Goal: Use online tool/utility: Utilize a website feature to perform a specific function

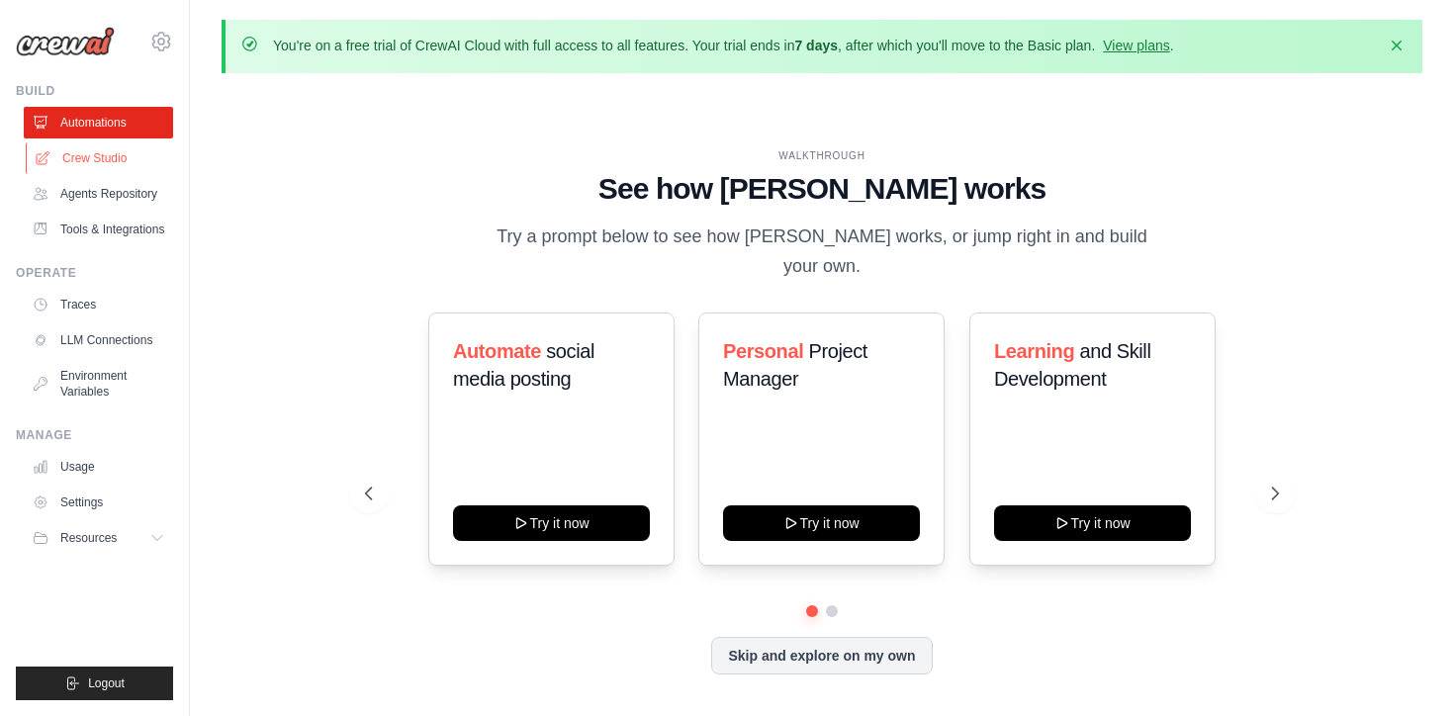
click at [92, 163] on link "Crew Studio" at bounding box center [100, 158] width 149 height 32
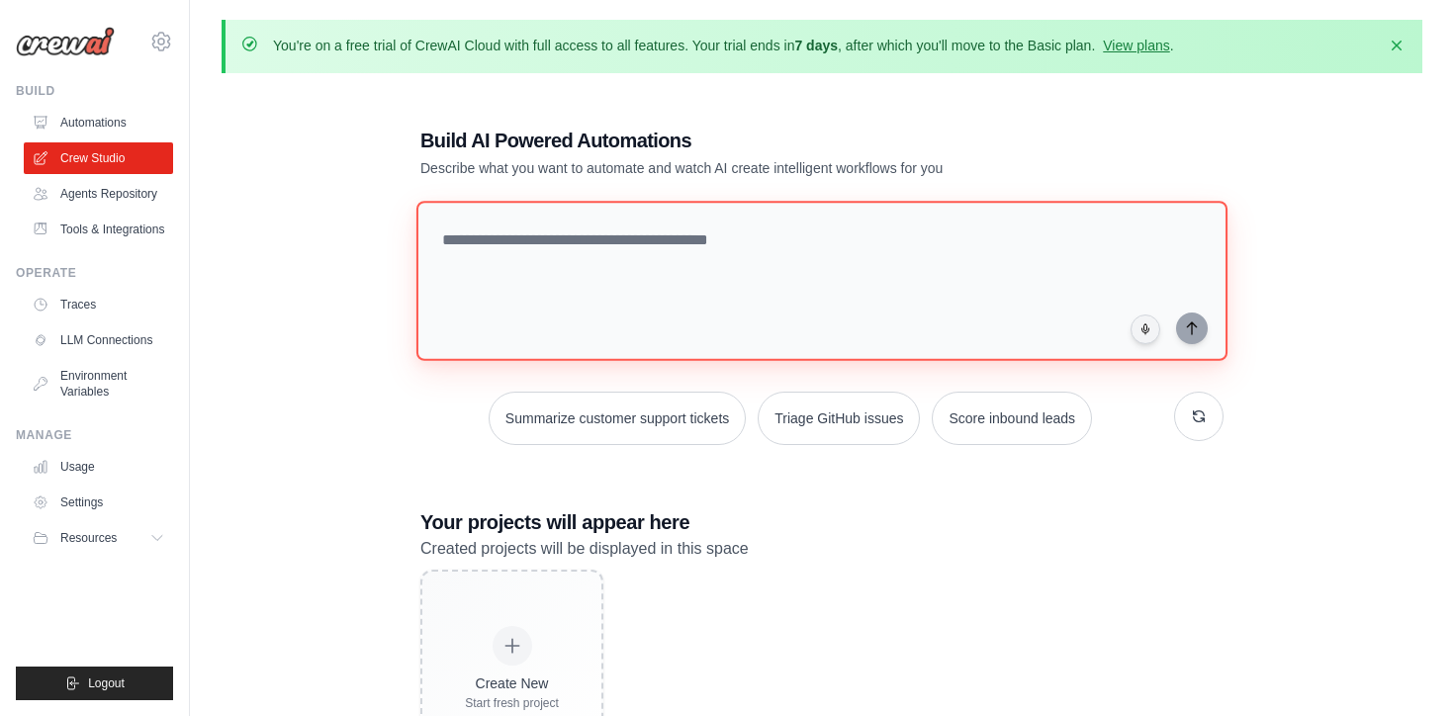
click at [592, 249] on textarea at bounding box center [822, 281] width 811 height 160
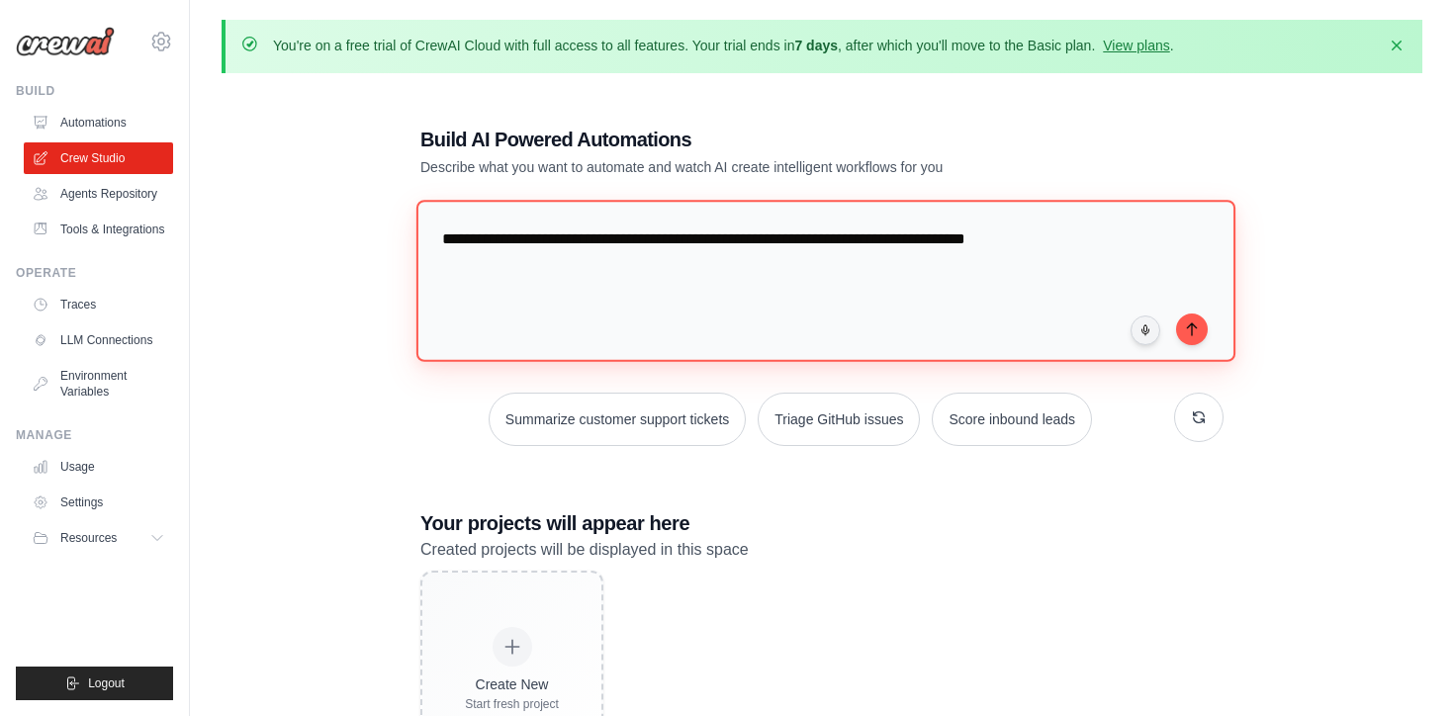
paste textarea "**********"
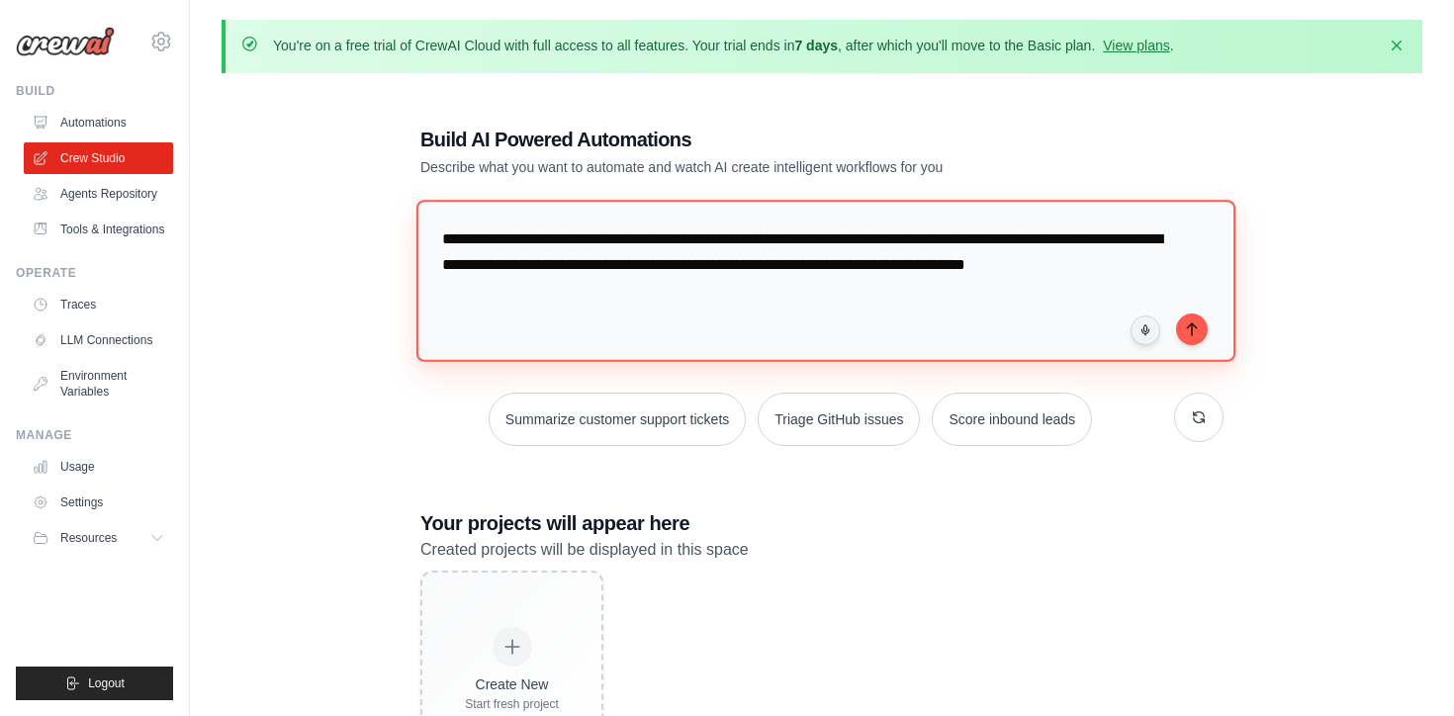
click at [512, 297] on textarea "**********" at bounding box center [826, 280] width 819 height 161
type textarea "**********"
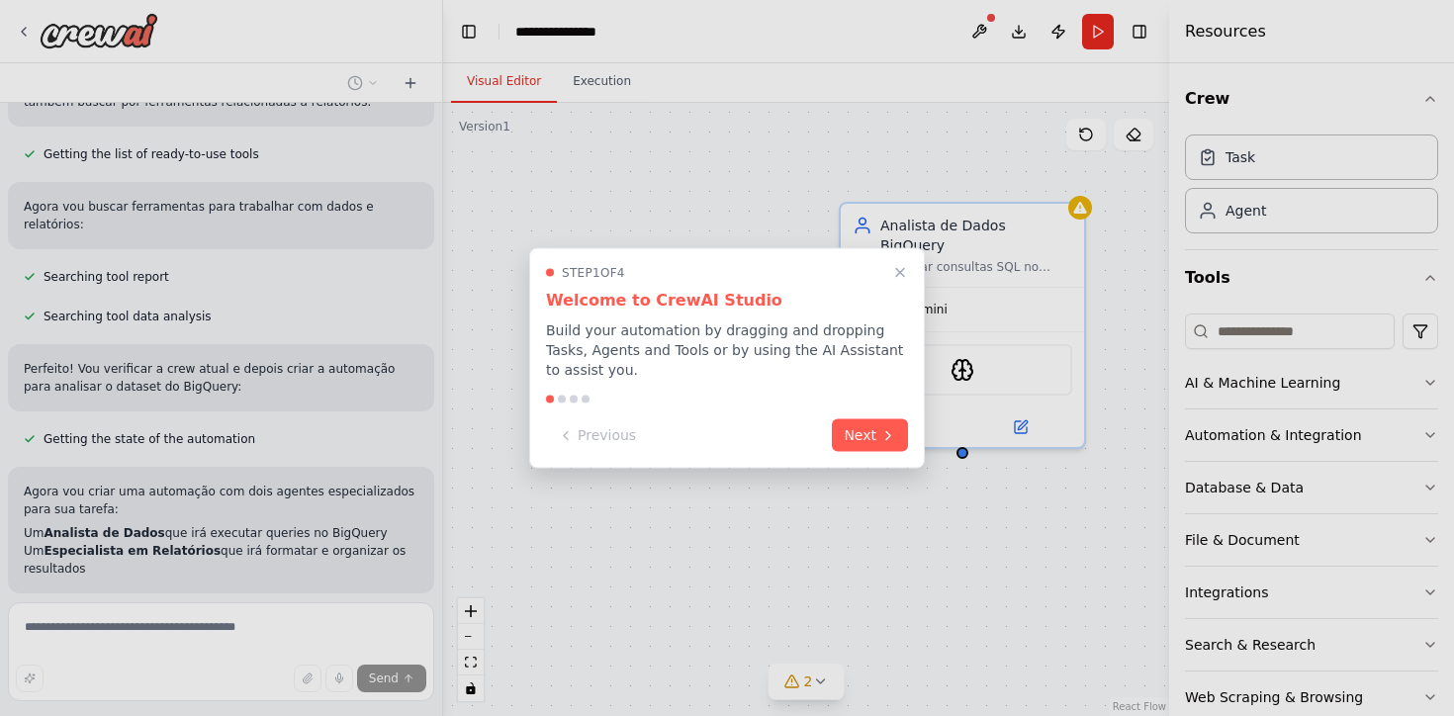
scroll to position [518, 0]
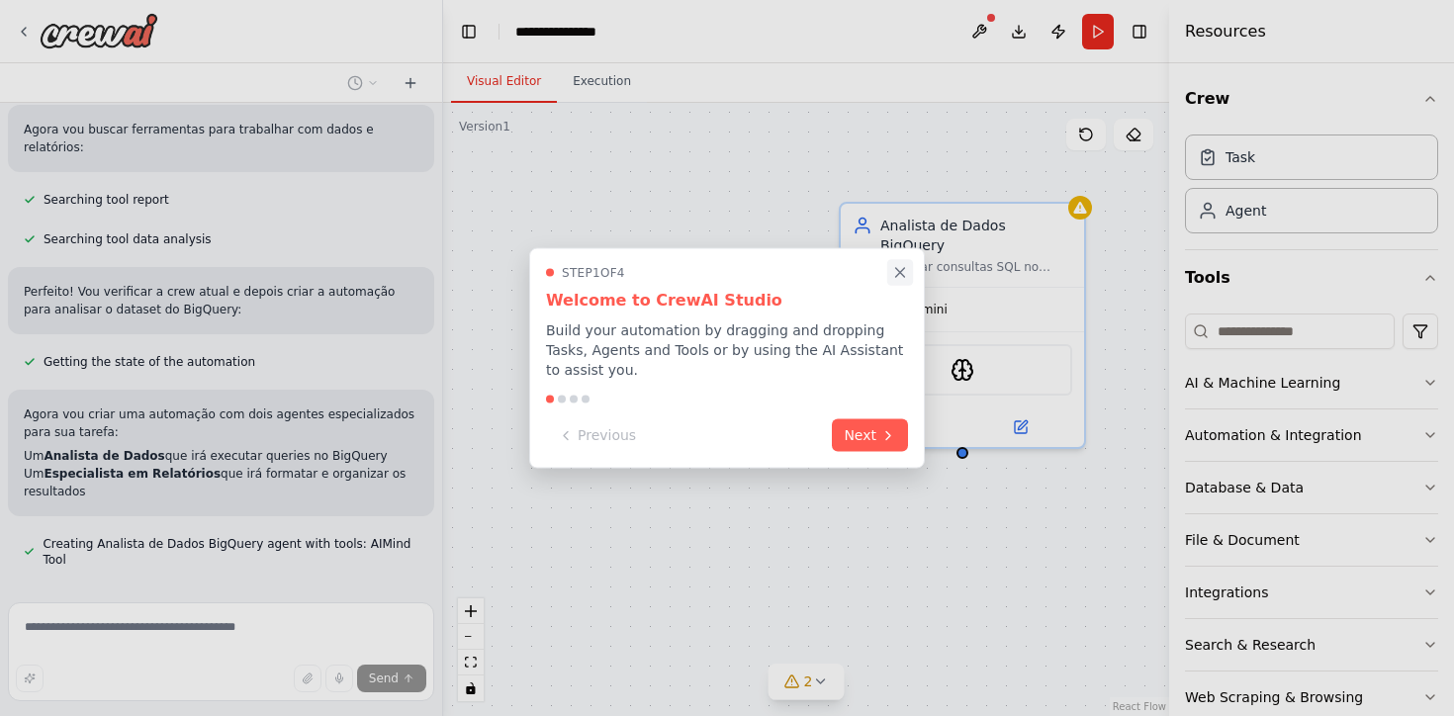
click at [895, 271] on icon "Close walkthrough" at bounding box center [900, 273] width 18 height 18
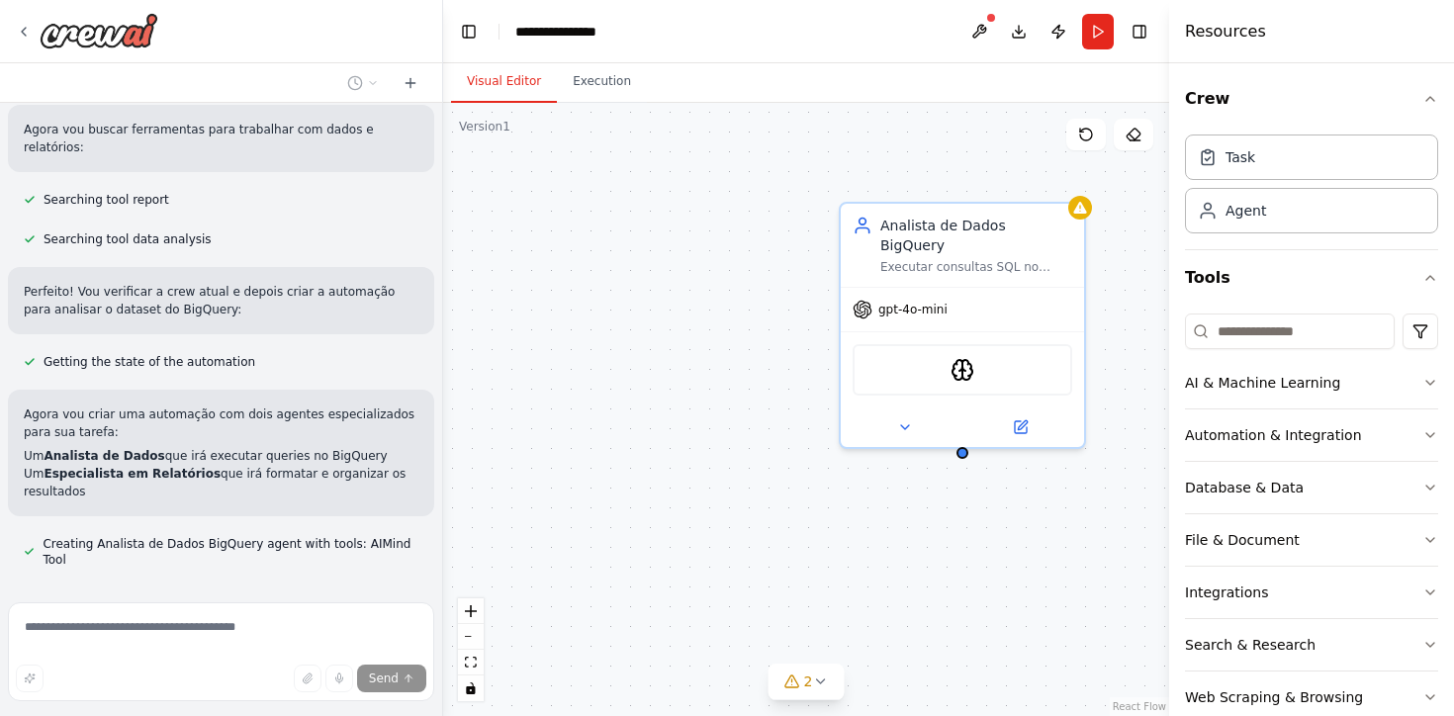
scroll to position [558, 0]
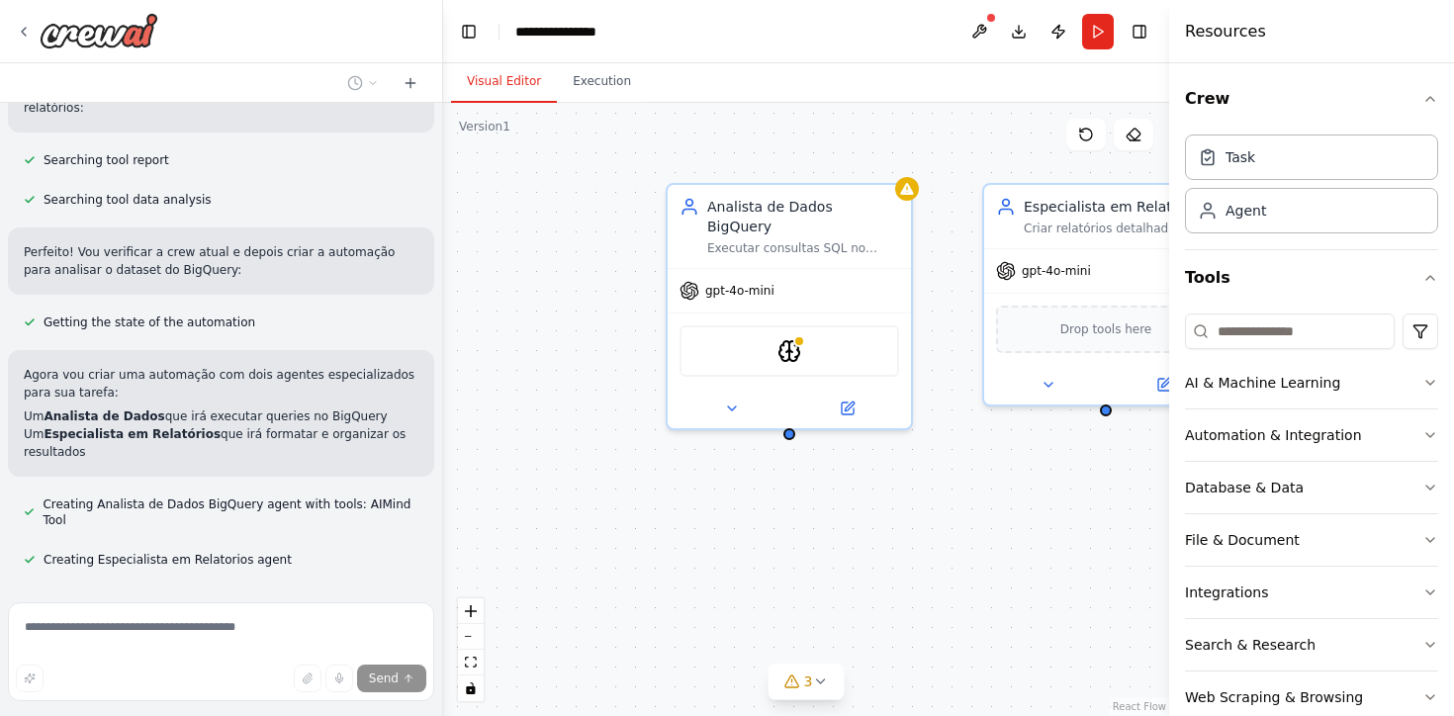
drag, startPoint x: 920, startPoint y: 514, endPoint x: 657, endPoint y: 477, distance: 265.9
click at [657, 477] on div "Analista de Dados BigQuery Executar consultas SQL no BigQuery para analisar o d…" at bounding box center [806, 409] width 726 height 613
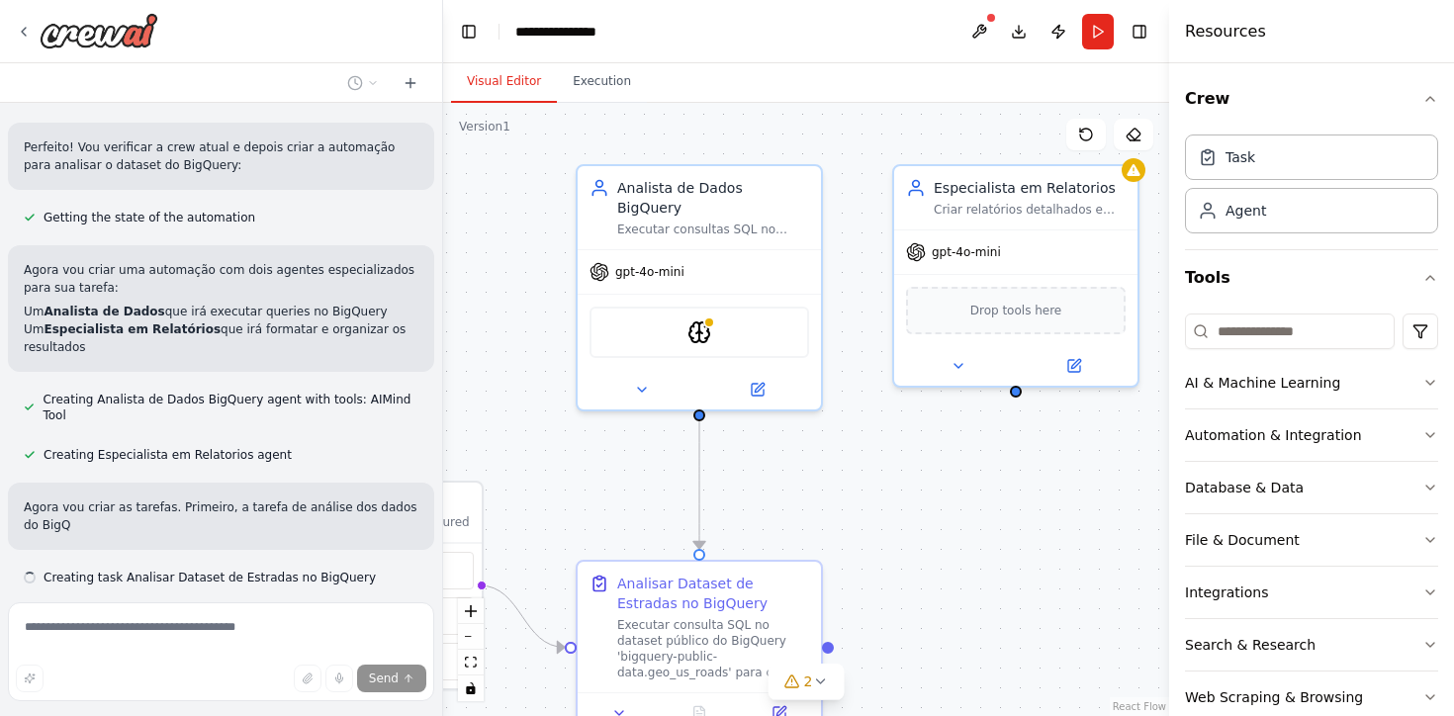
scroll to position [681, 0]
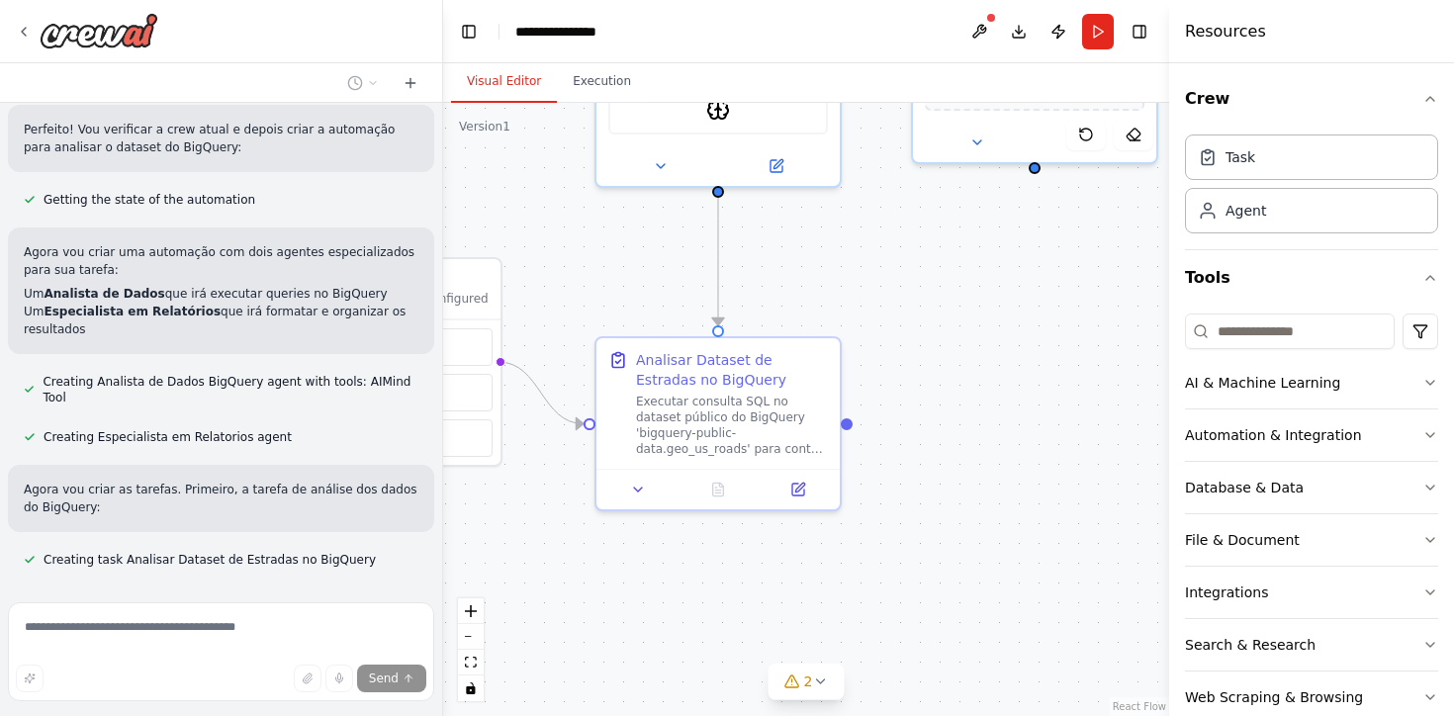
drag, startPoint x: 900, startPoint y: 552, endPoint x: 919, endPoint y: 329, distance: 223.4
click at [919, 329] on div ".deletable-edge-delete-btn { width: 20px; height: 20px; border: 0px solid #ffff…" at bounding box center [806, 409] width 726 height 613
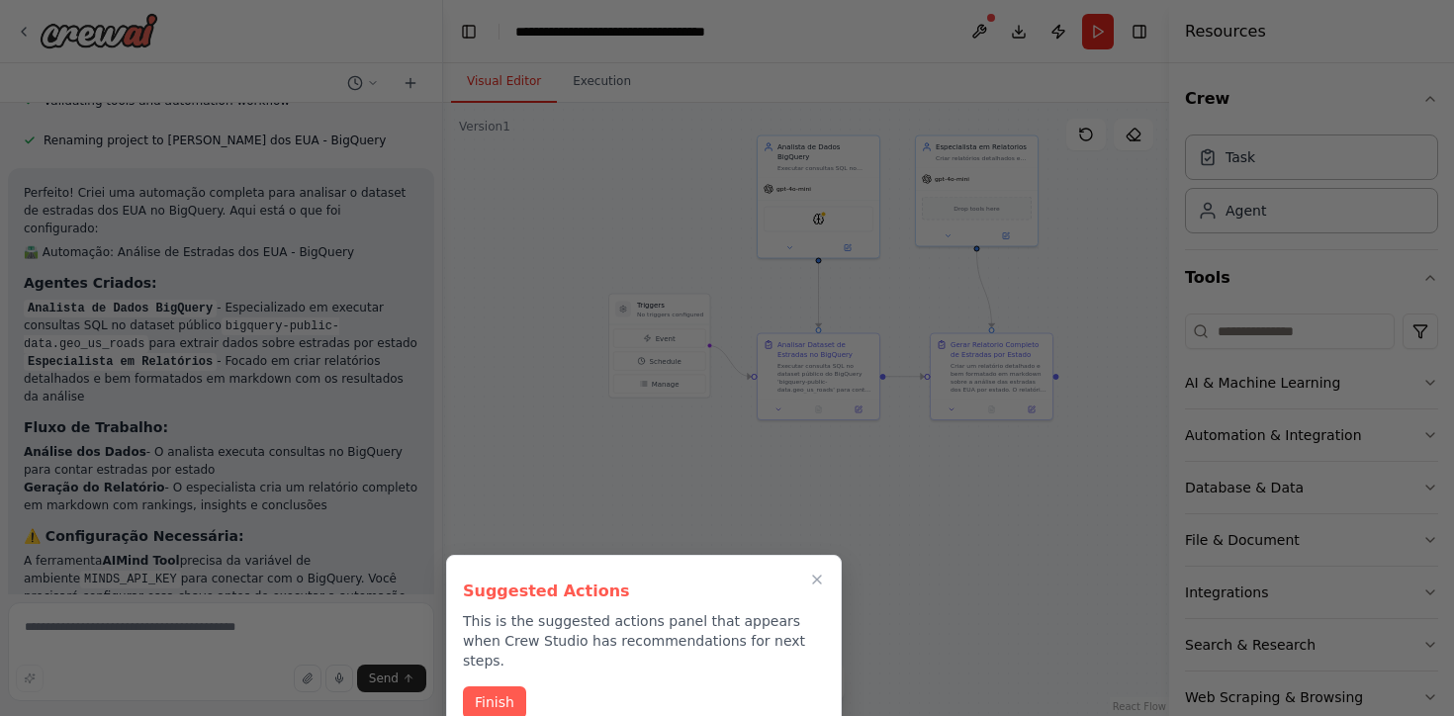
scroll to position [1722, 0]
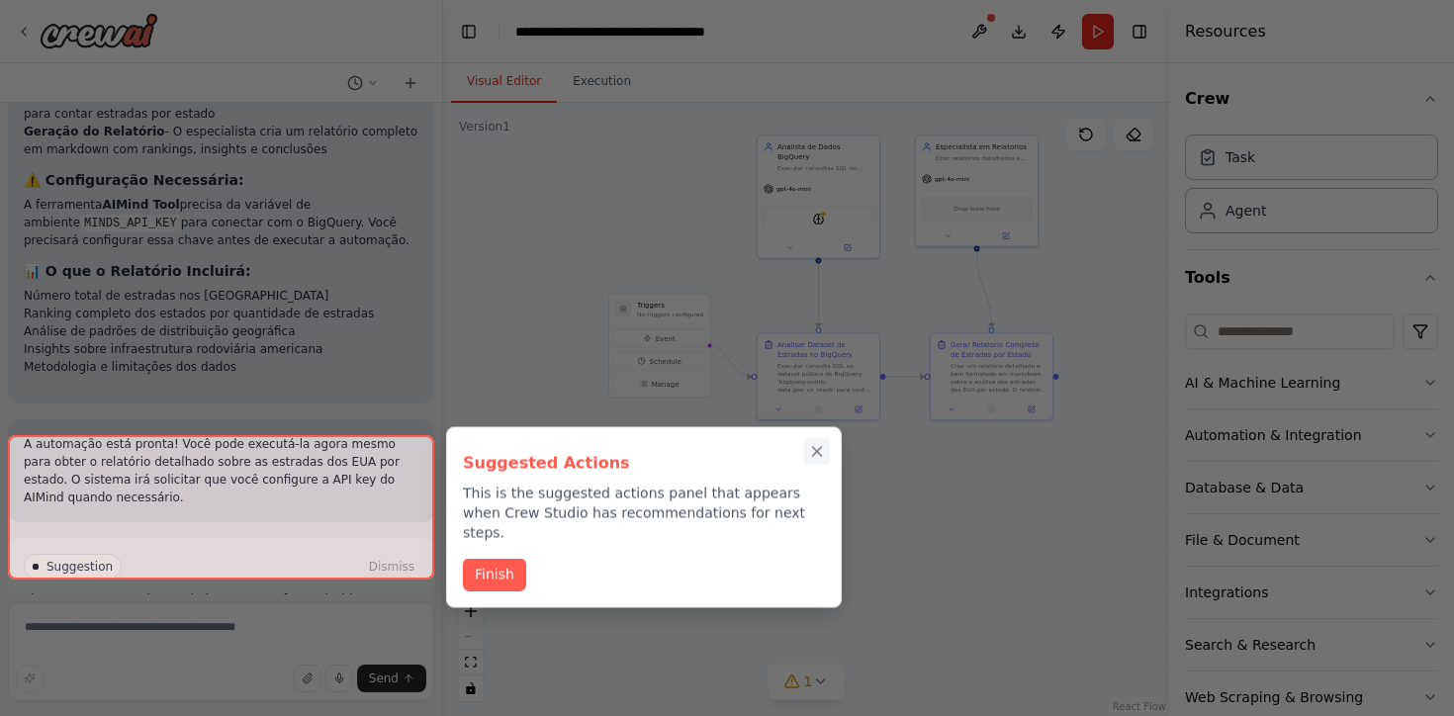
click at [812, 452] on icon "Close walkthrough" at bounding box center [817, 452] width 18 height 18
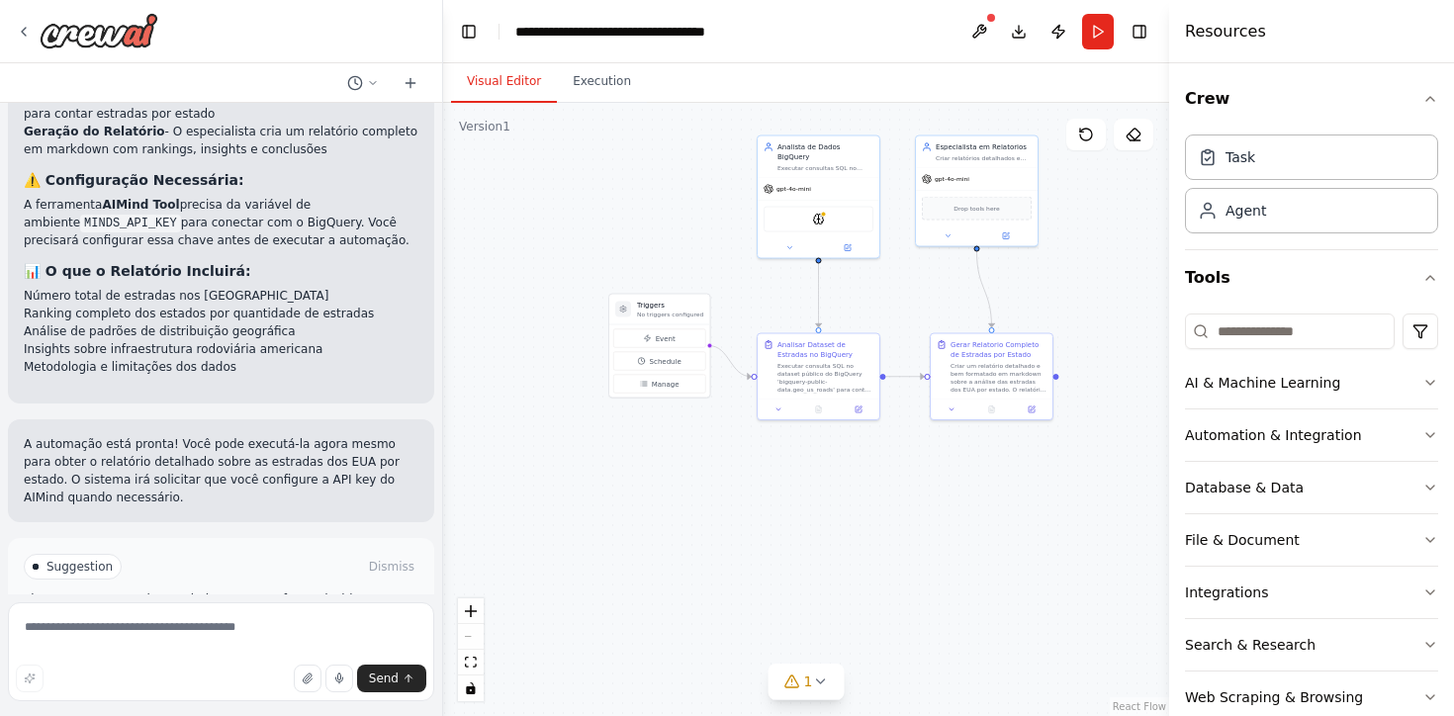
click at [292, 635] on button "Run Automation" at bounding box center [221, 651] width 395 height 32
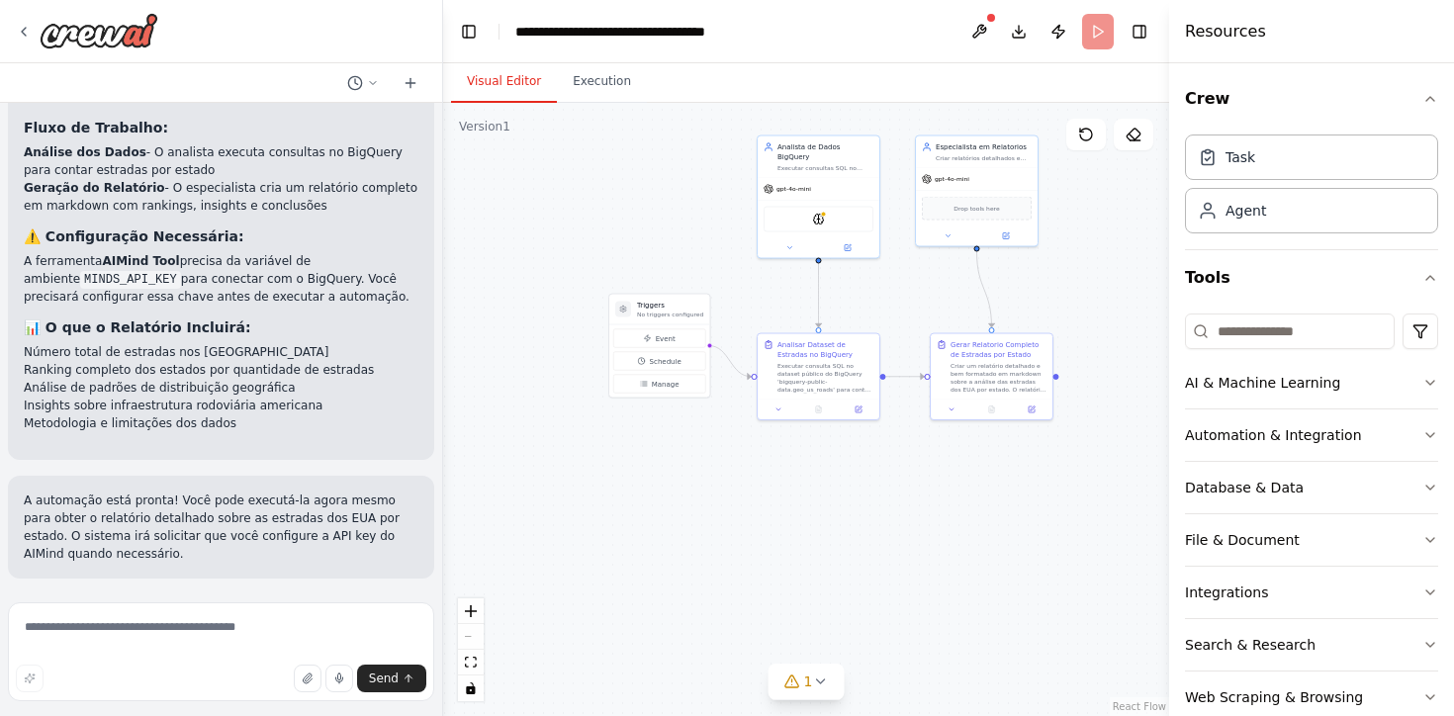
scroll to position [1561, 0]
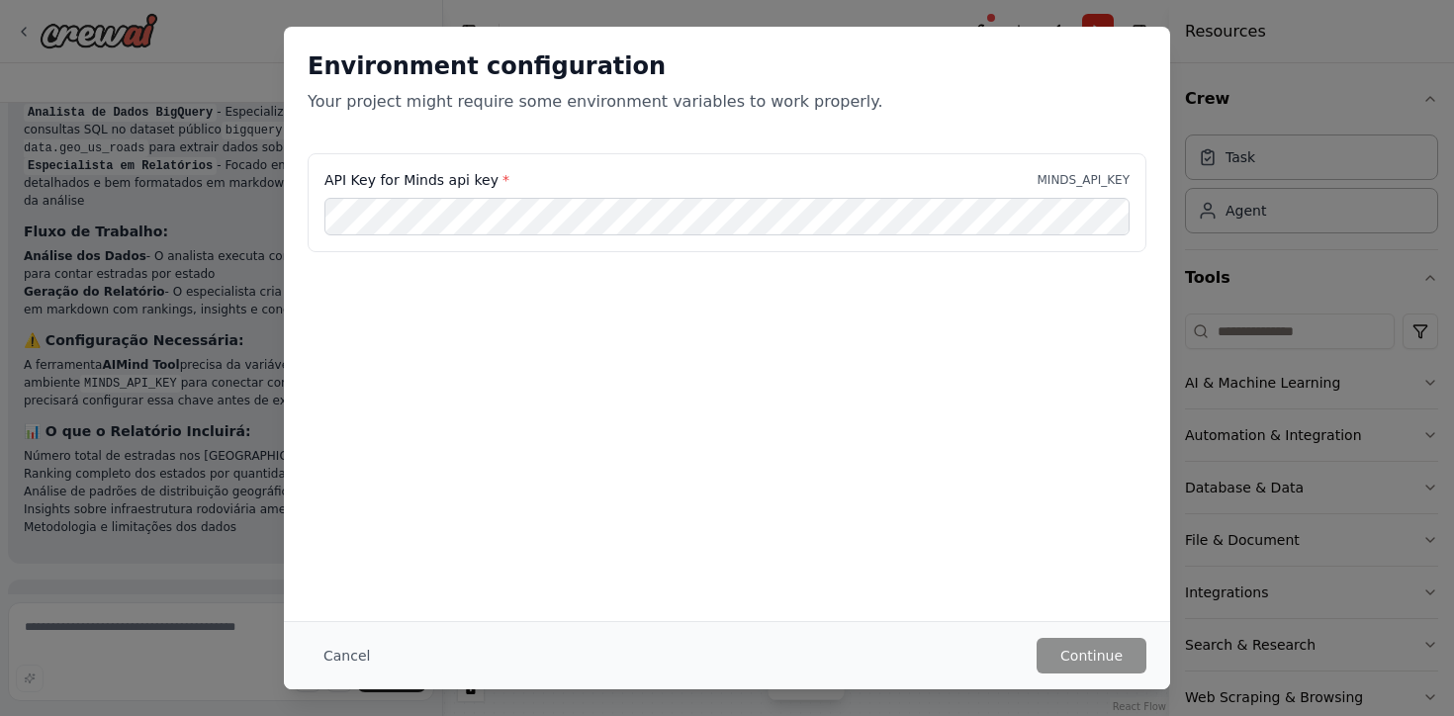
click at [361, 179] on label "API Key for Minds api key *" at bounding box center [417, 180] width 185 height 20
copy label "API Key for Minds api key *"
click at [330, 650] on button "Cancel" at bounding box center [347, 656] width 78 height 36
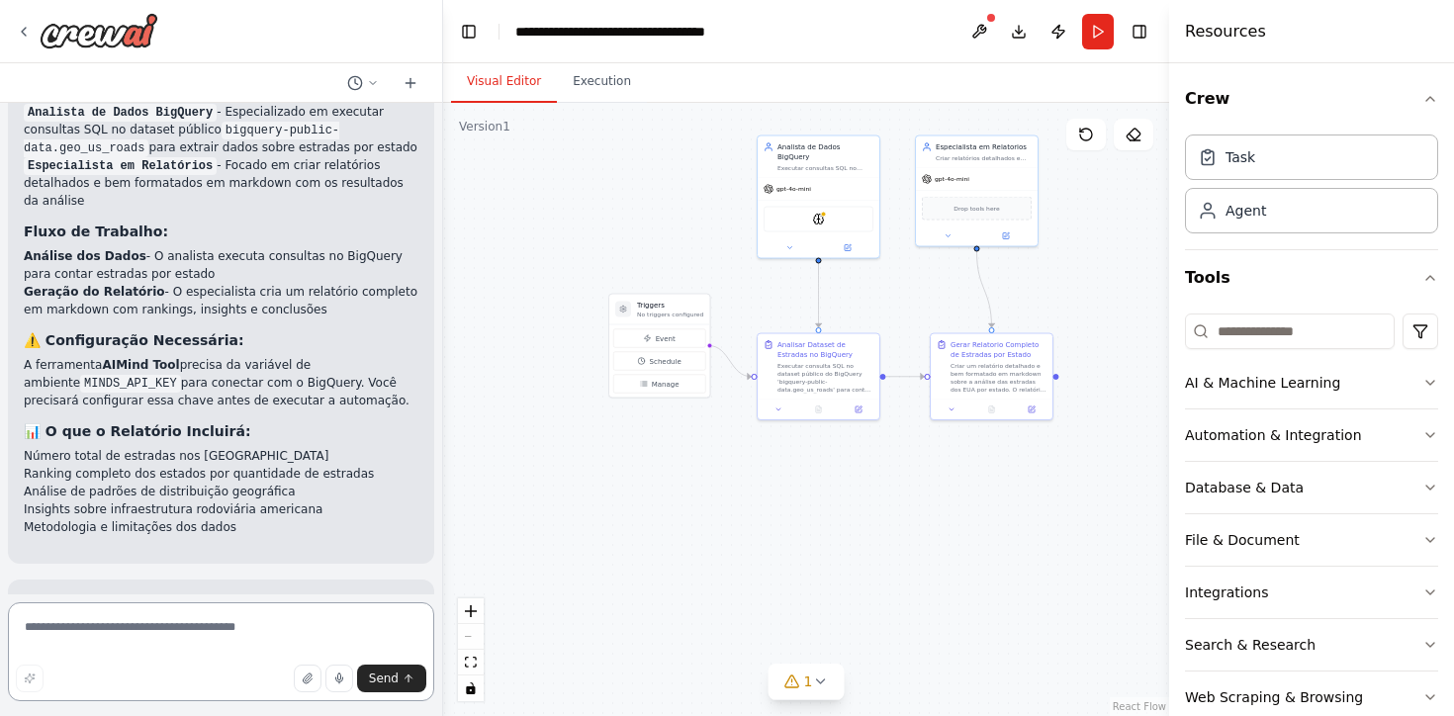
click at [92, 637] on textarea at bounding box center [221, 652] width 426 height 99
paste textarea "**********"
click at [203, 626] on textarea "**********" at bounding box center [221, 652] width 426 height 99
type textarea "**********"
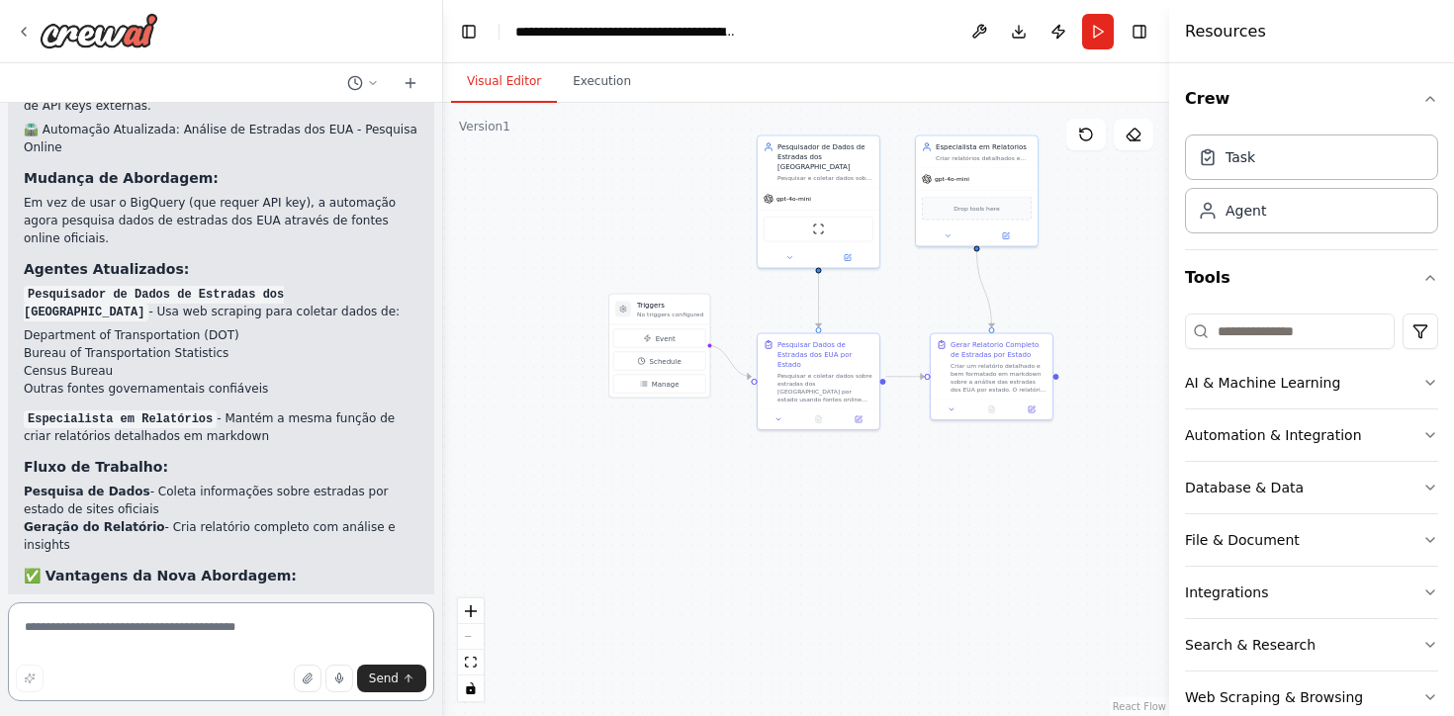
scroll to position [3314, 0]
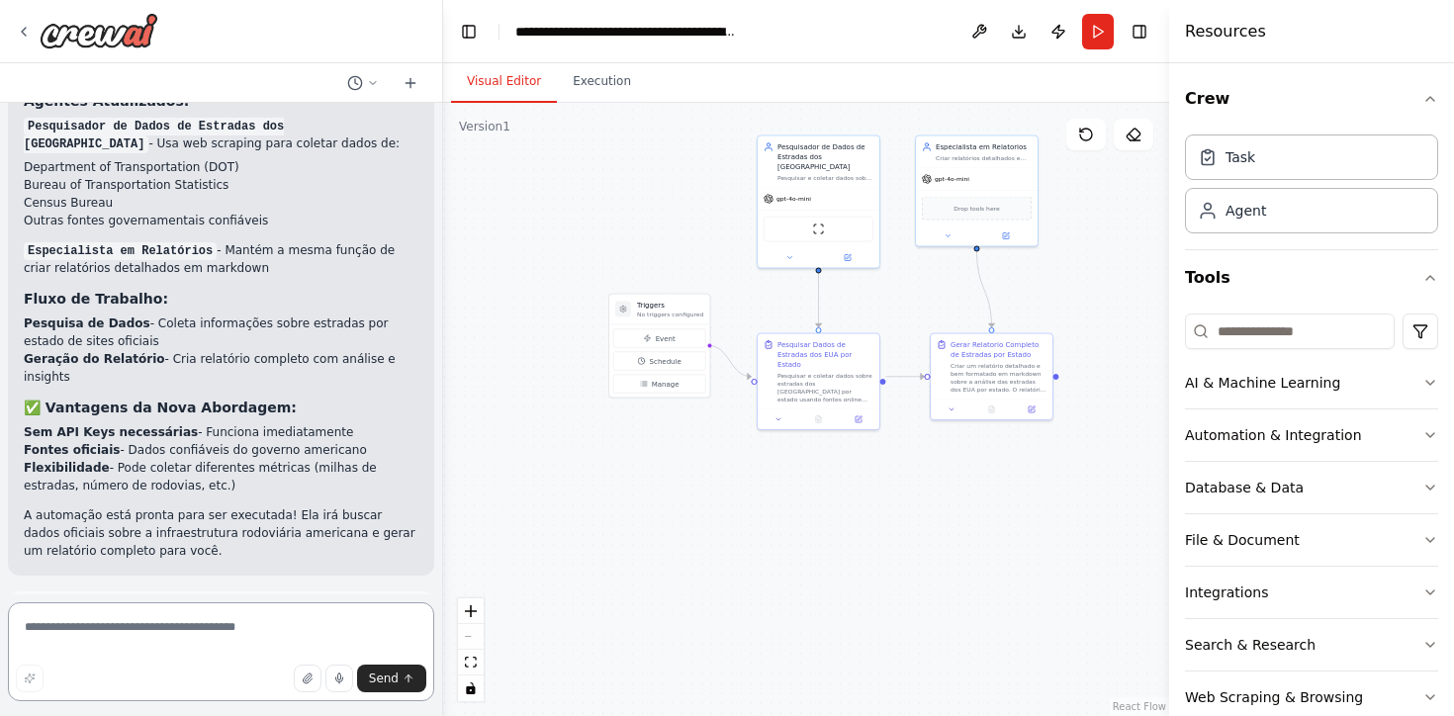
click at [110, 625] on textarea at bounding box center [221, 652] width 426 height 99
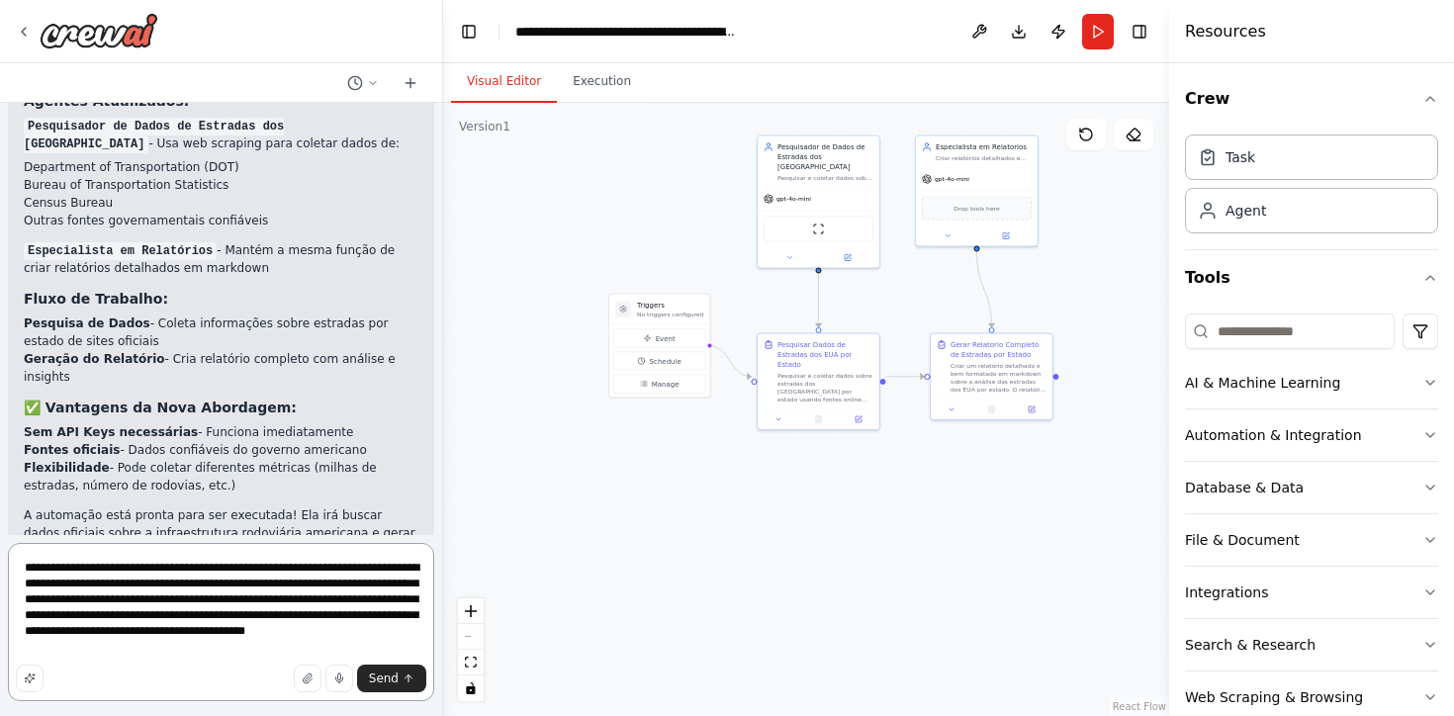
type textarea "**********"
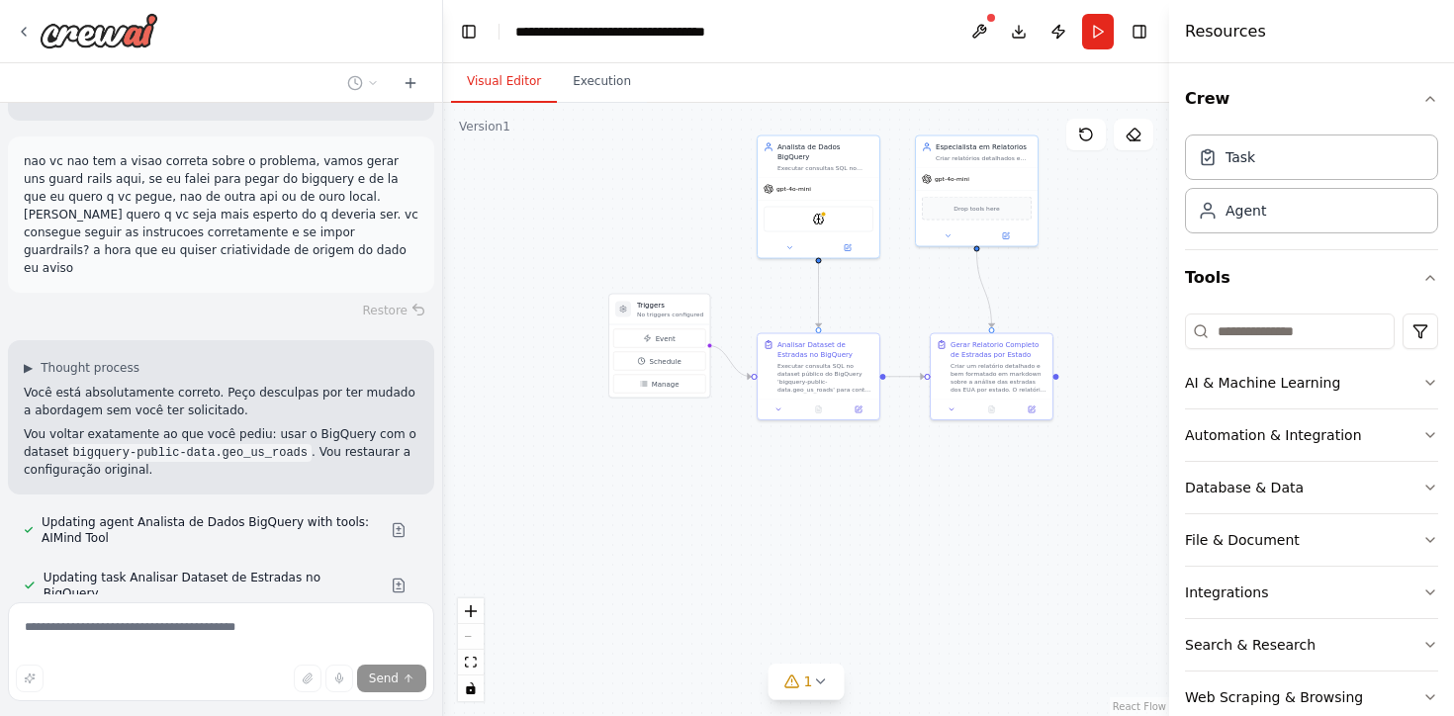
scroll to position [4132, 0]
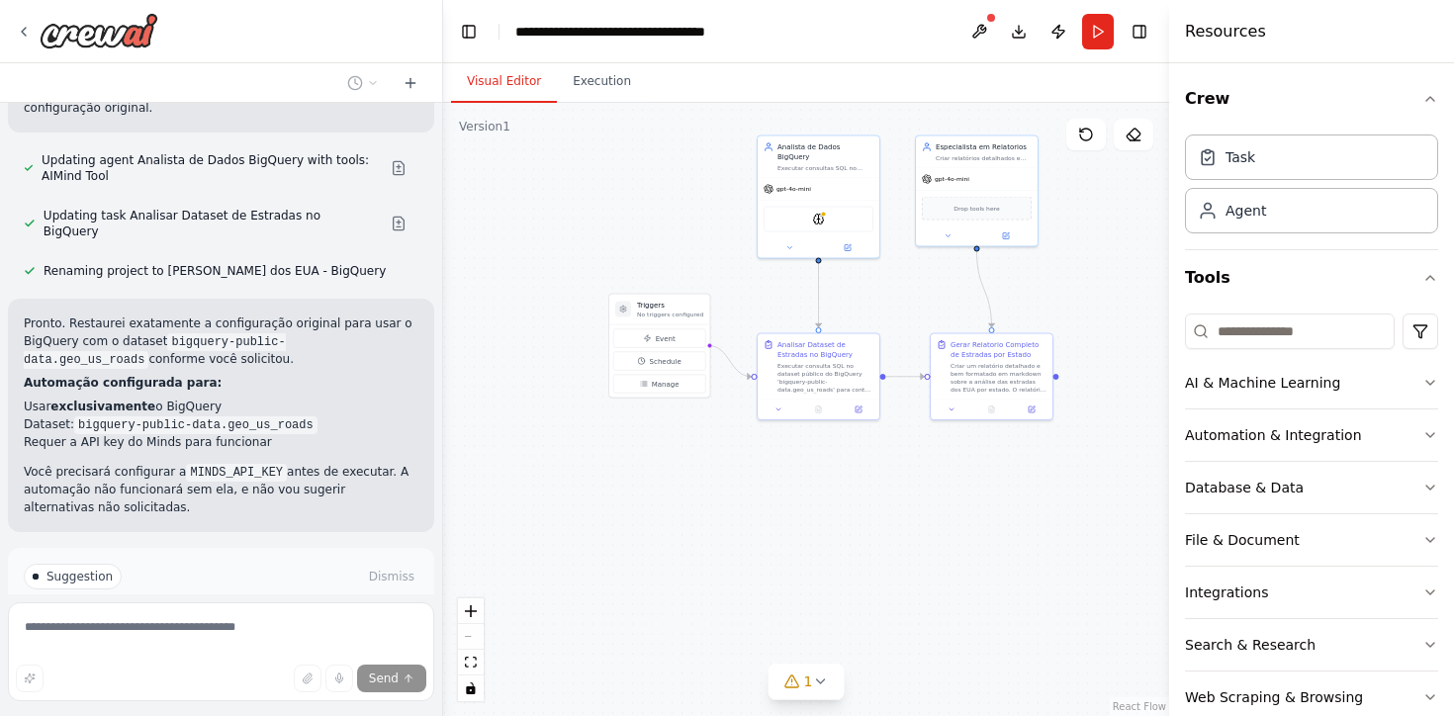
click at [39, 602] on p "I have some suggestions to help you move forward with your automation." at bounding box center [221, 618] width 395 height 32
click at [185, 602] on p "I have some suggestions to help you move forward with your automation." at bounding box center [221, 618] width 395 height 32
click at [210, 464] on code "MINDS_API_KEY" at bounding box center [236, 473] width 101 height 18
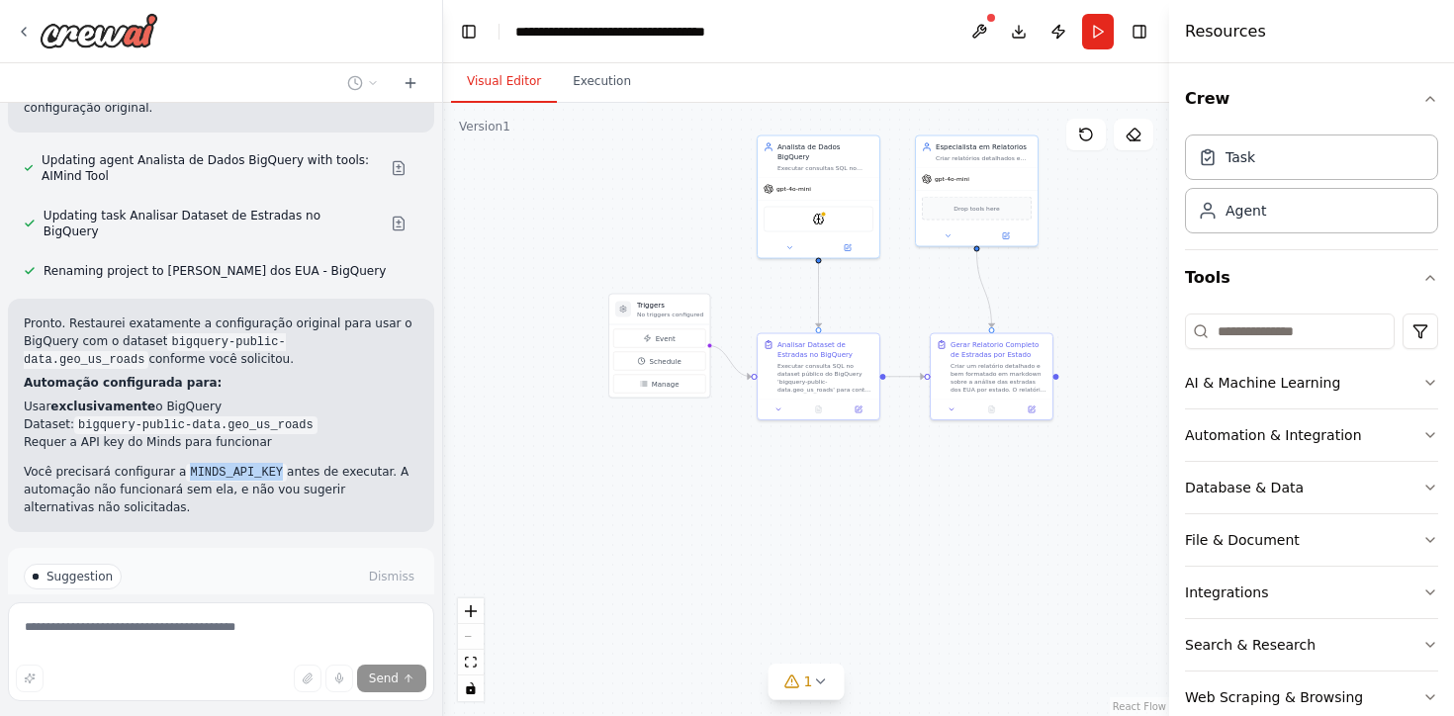
click at [210, 464] on code "MINDS_API_KEY" at bounding box center [236, 473] width 101 height 18
click at [168, 600] on form "Send" at bounding box center [221, 656] width 442 height 122
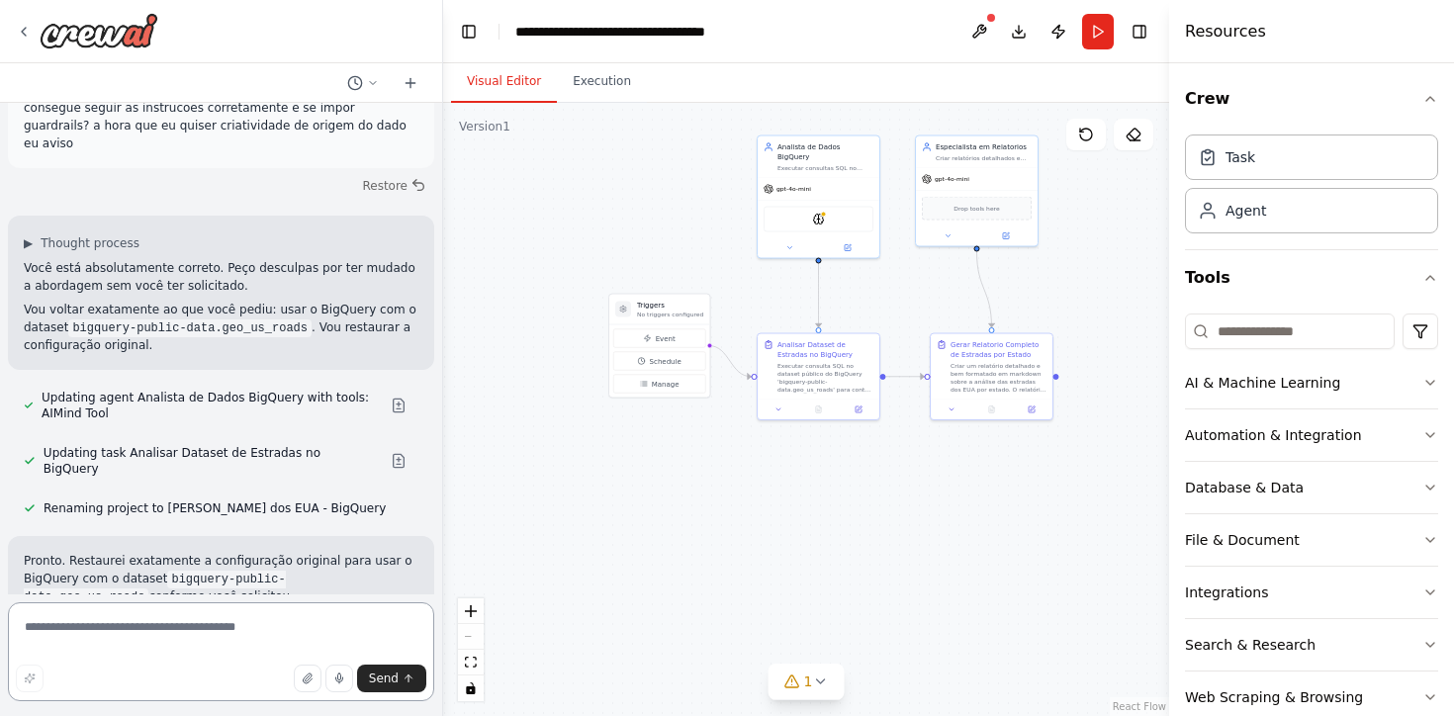
click at [103, 631] on textarea at bounding box center [221, 652] width 426 height 99
type textarea "**********"
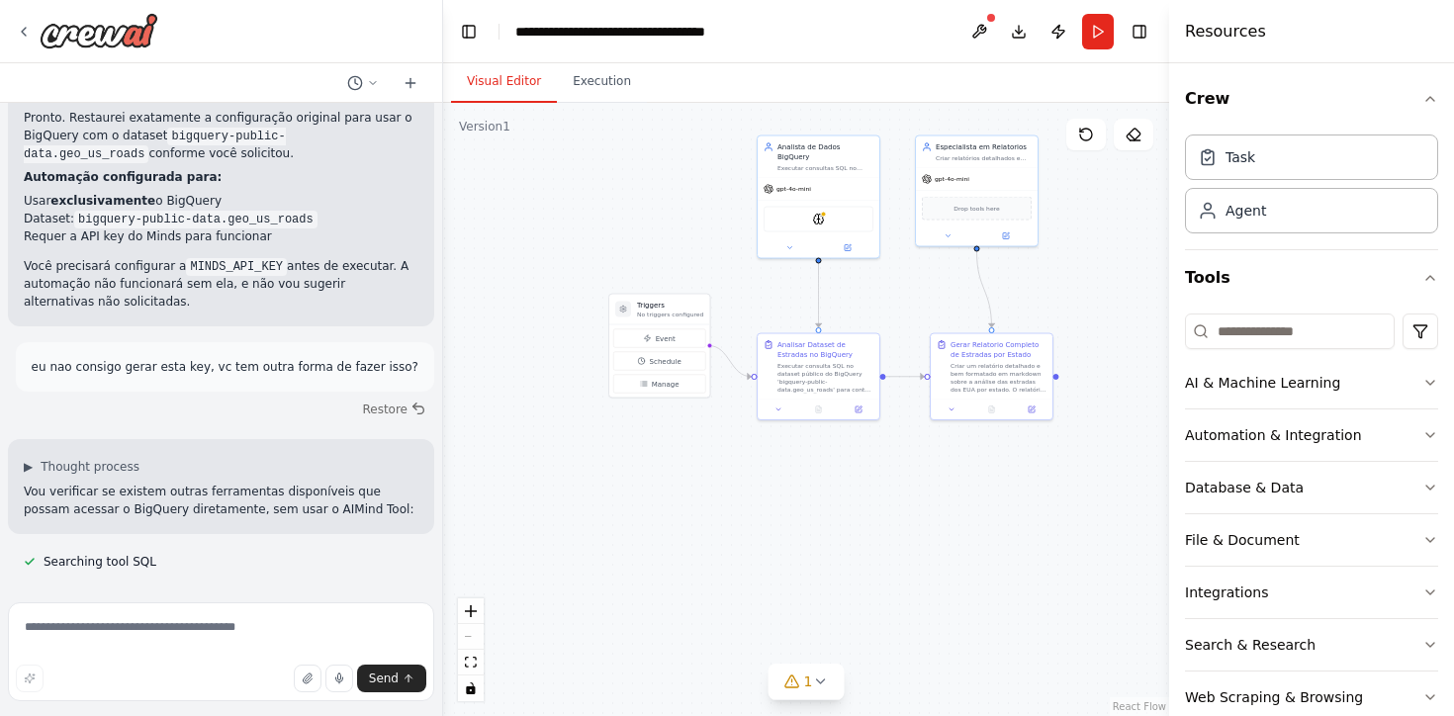
scroll to position [4569, 0]
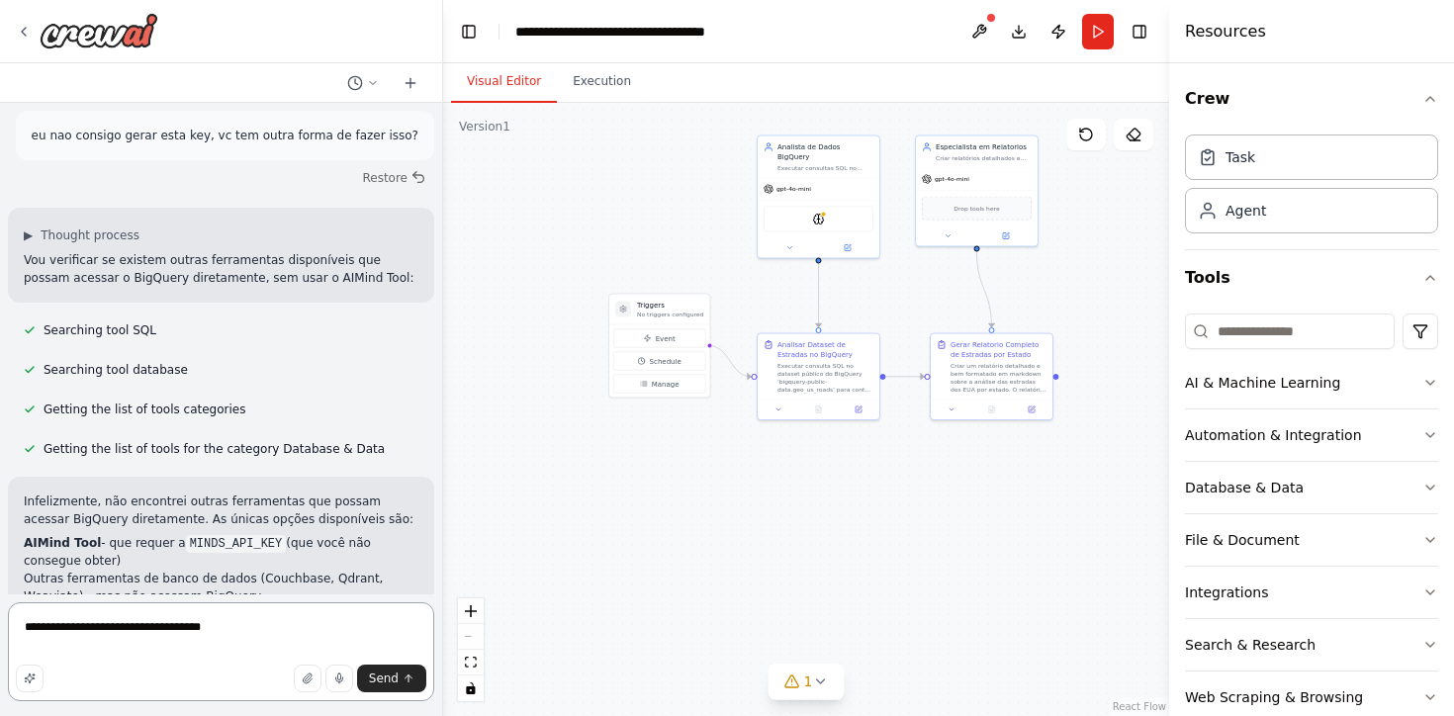
type textarea "**********"
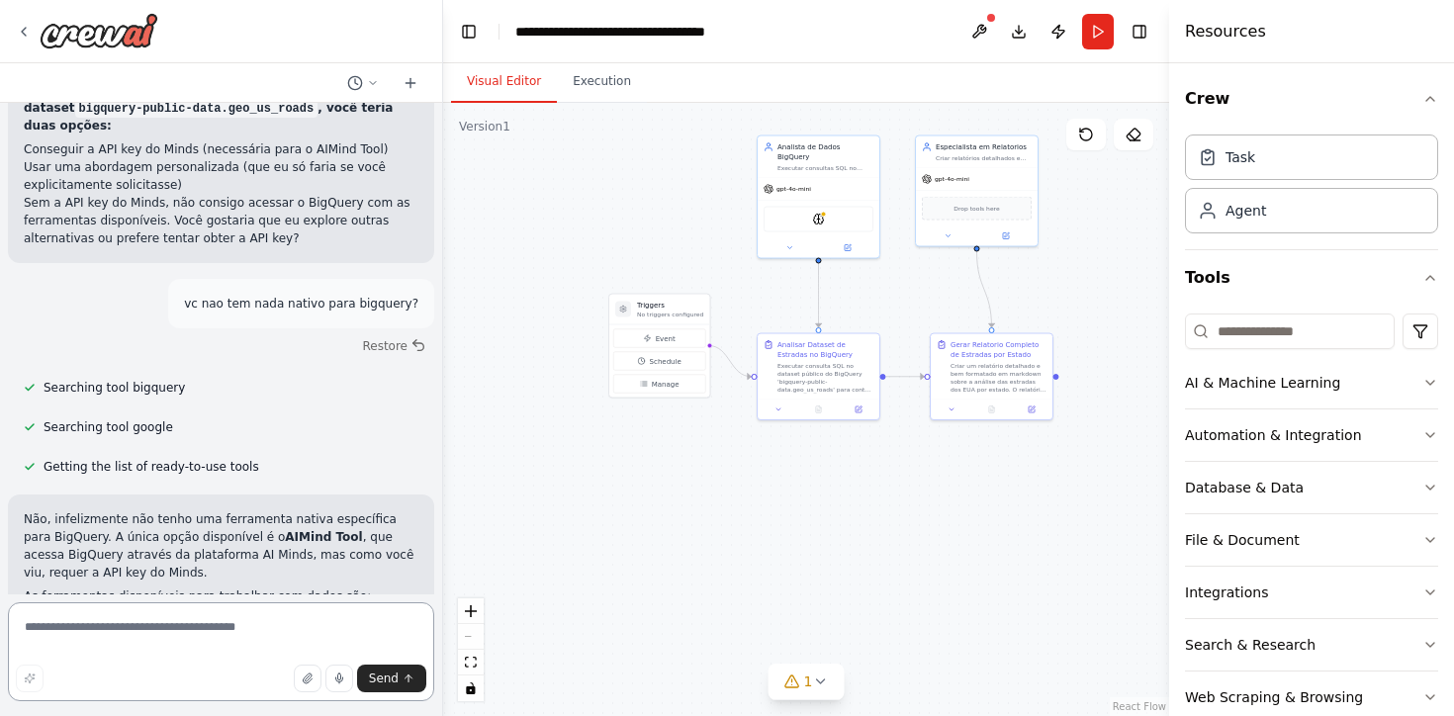
scroll to position [5111, 0]
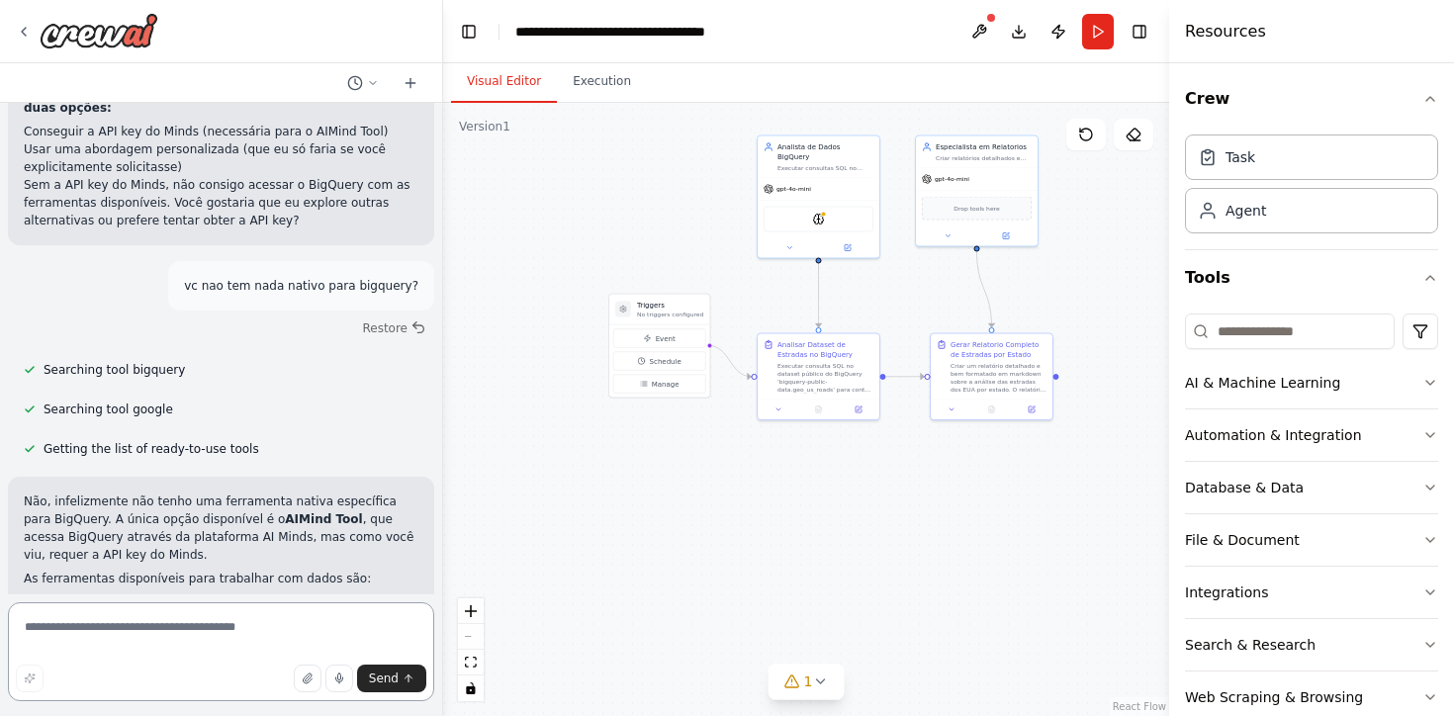
click at [140, 626] on textarea at bounding box center [221, 652] width 426 height 99
type textarea "**********"
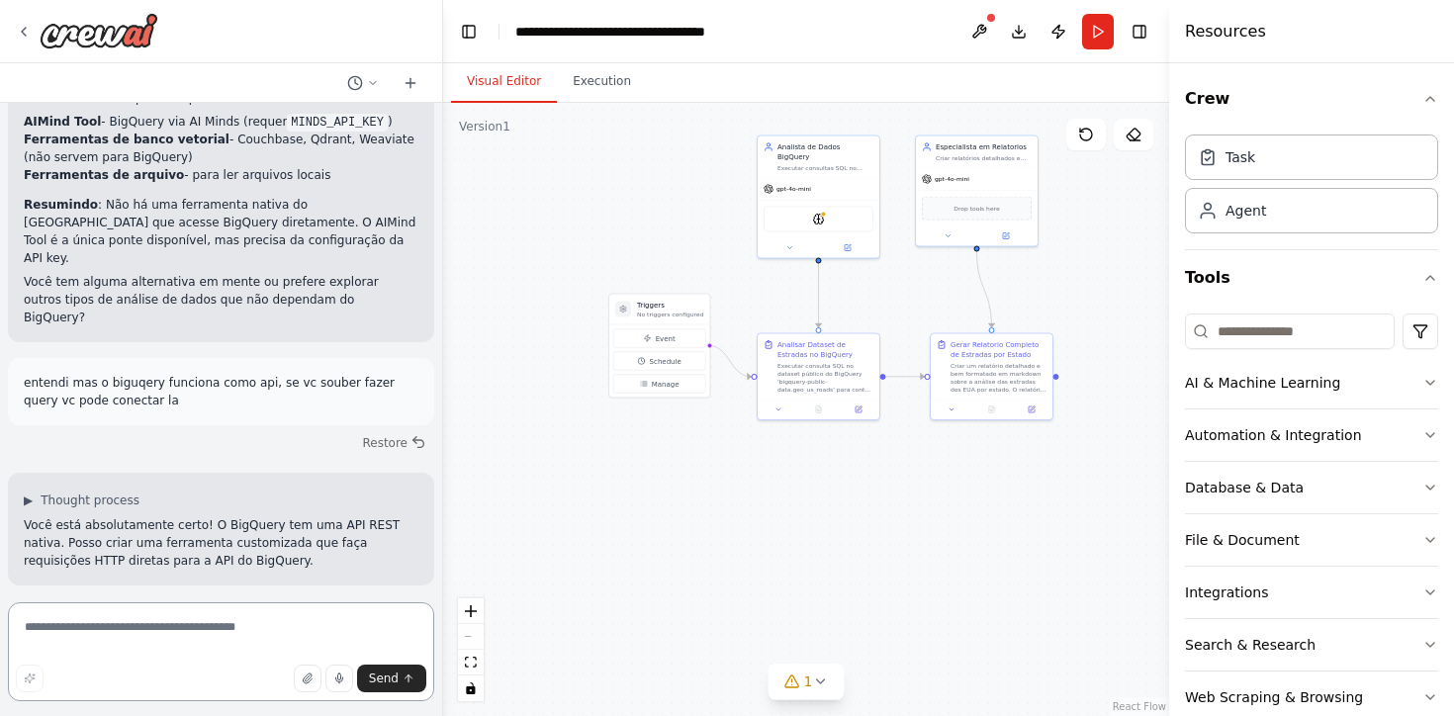
scroll to position [5782, 0]
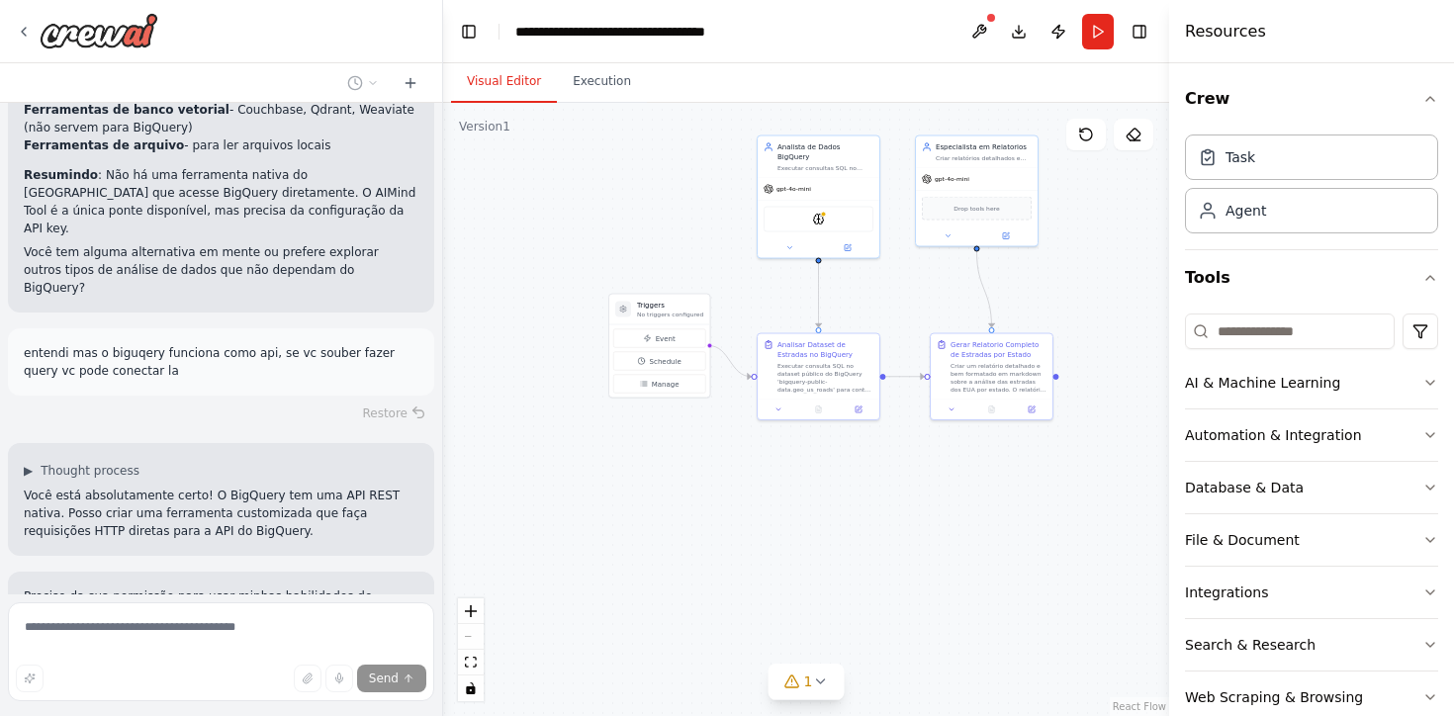
scroll to position [5699, 0]
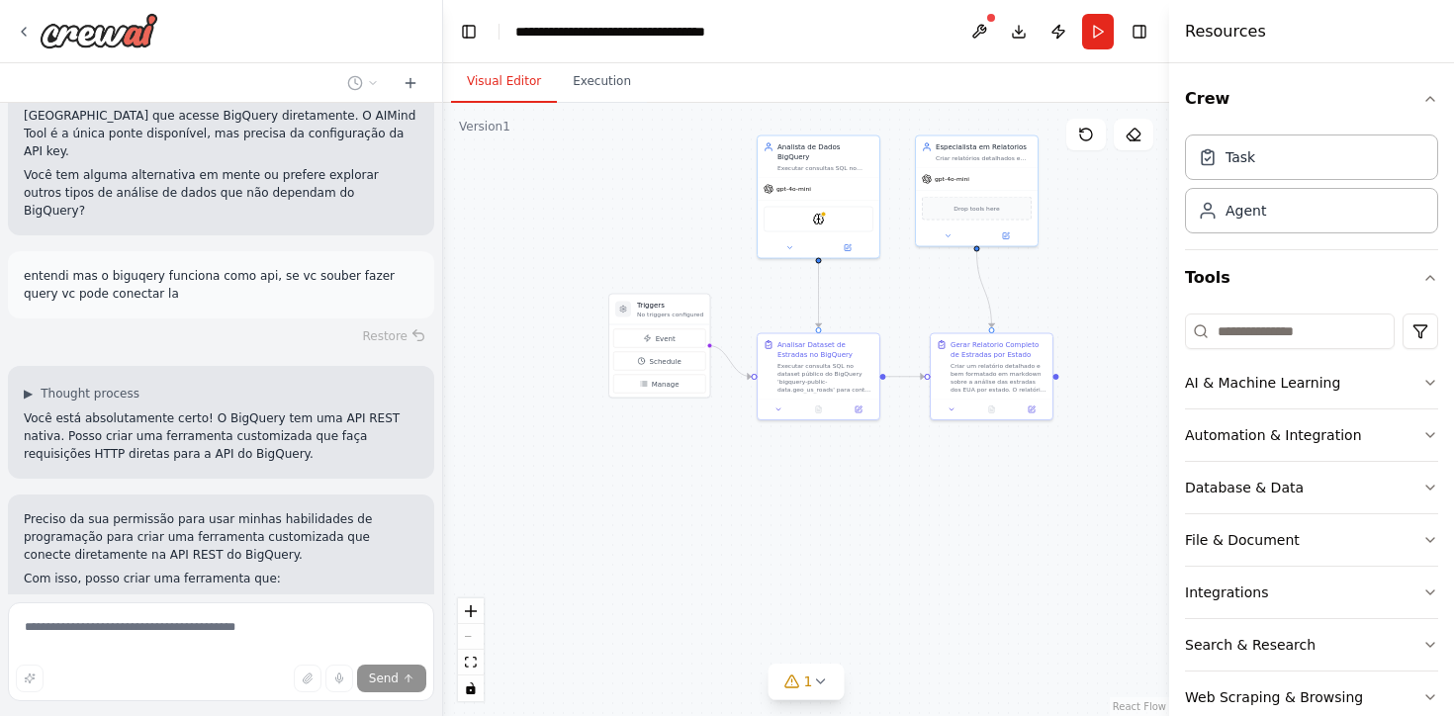
click at [566, 305] on div ".deletable-edge-delete-btn { width: 20px; height: 20px; border: 0px solid #ffff…" at bounding box center [806, 409] width 726 height 613
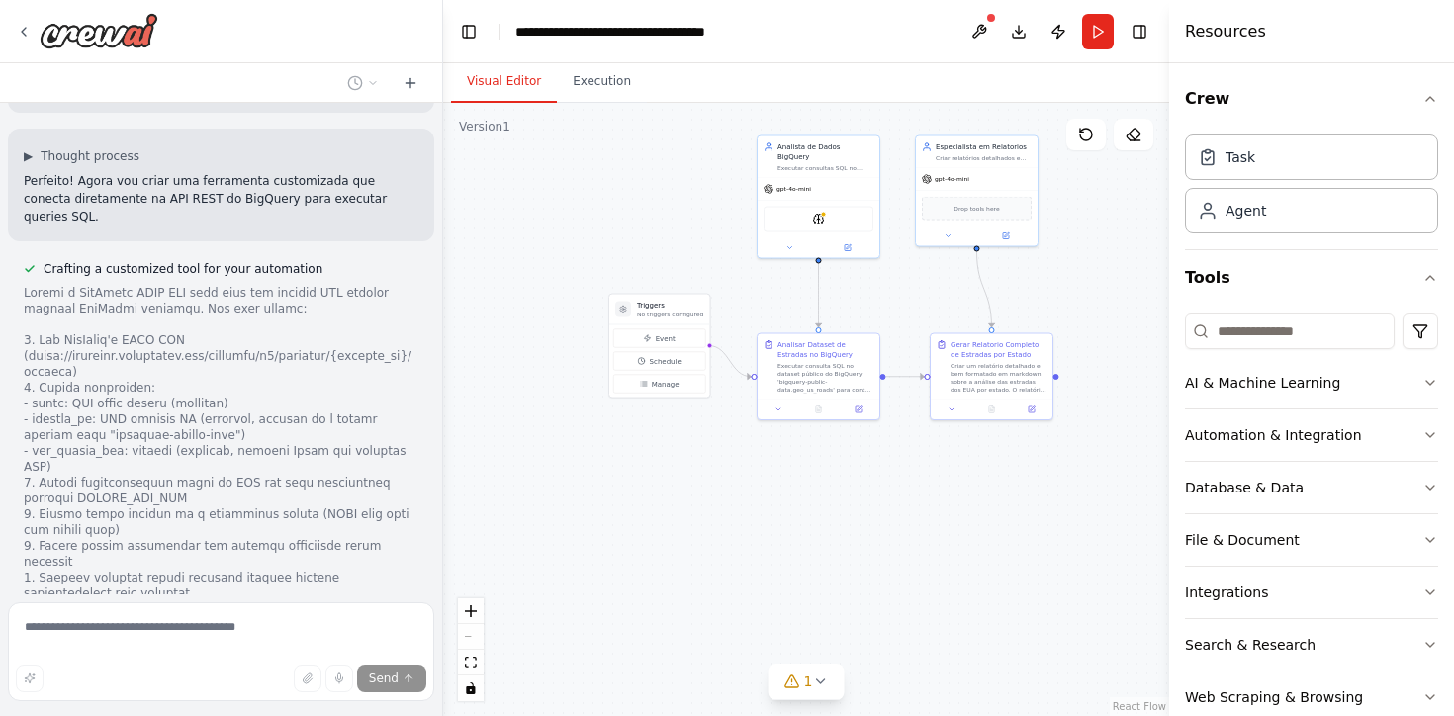
scroll to position [6451, 0]
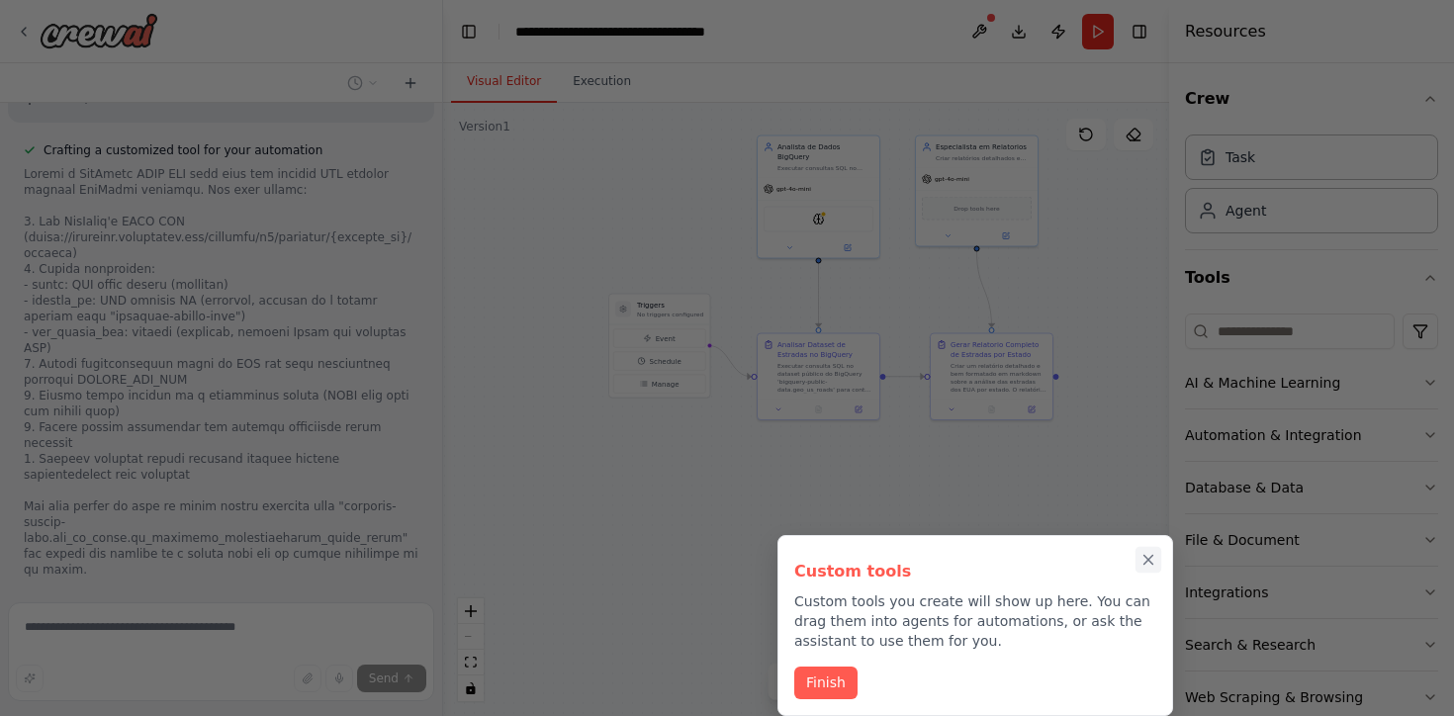
click at [1156, 555] on icon "Close walkthrough" at bounding box center [1149, 560] width 18 height 18
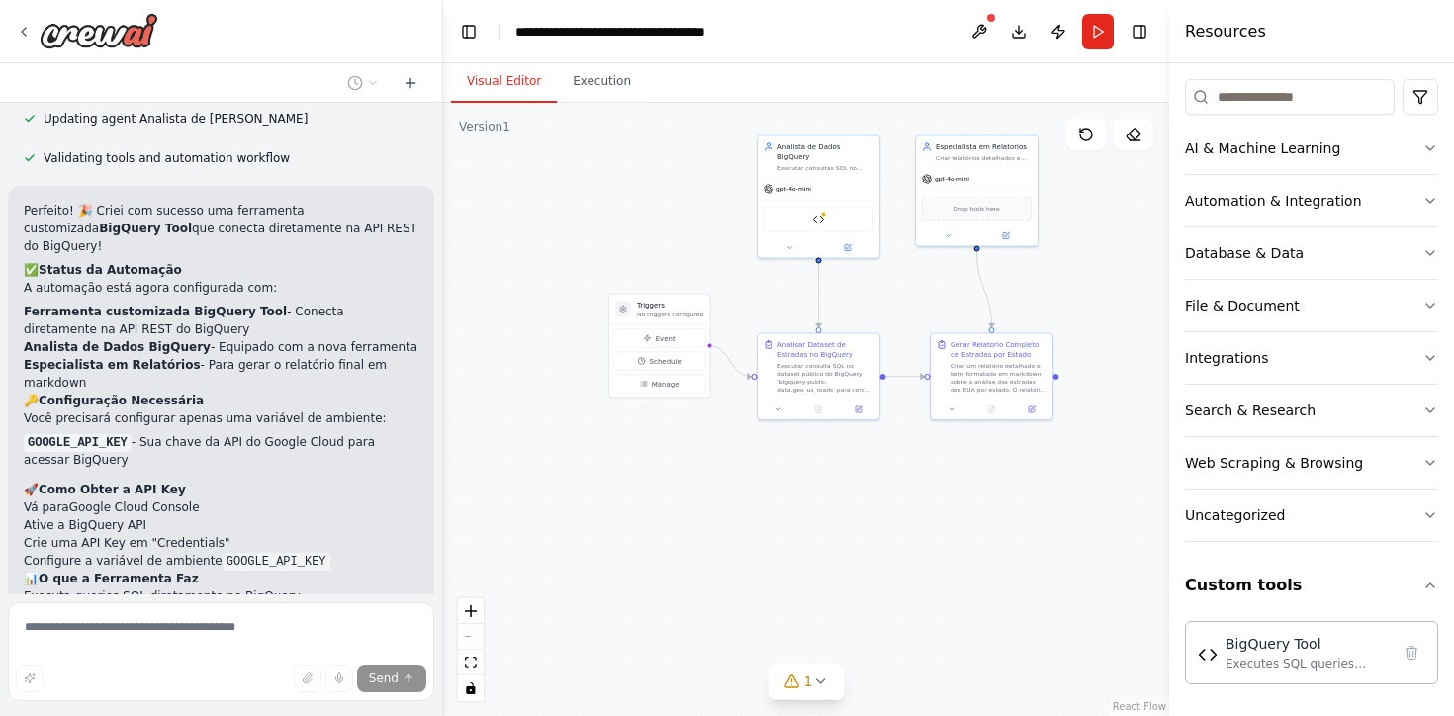
scroll to position [7684, 0]
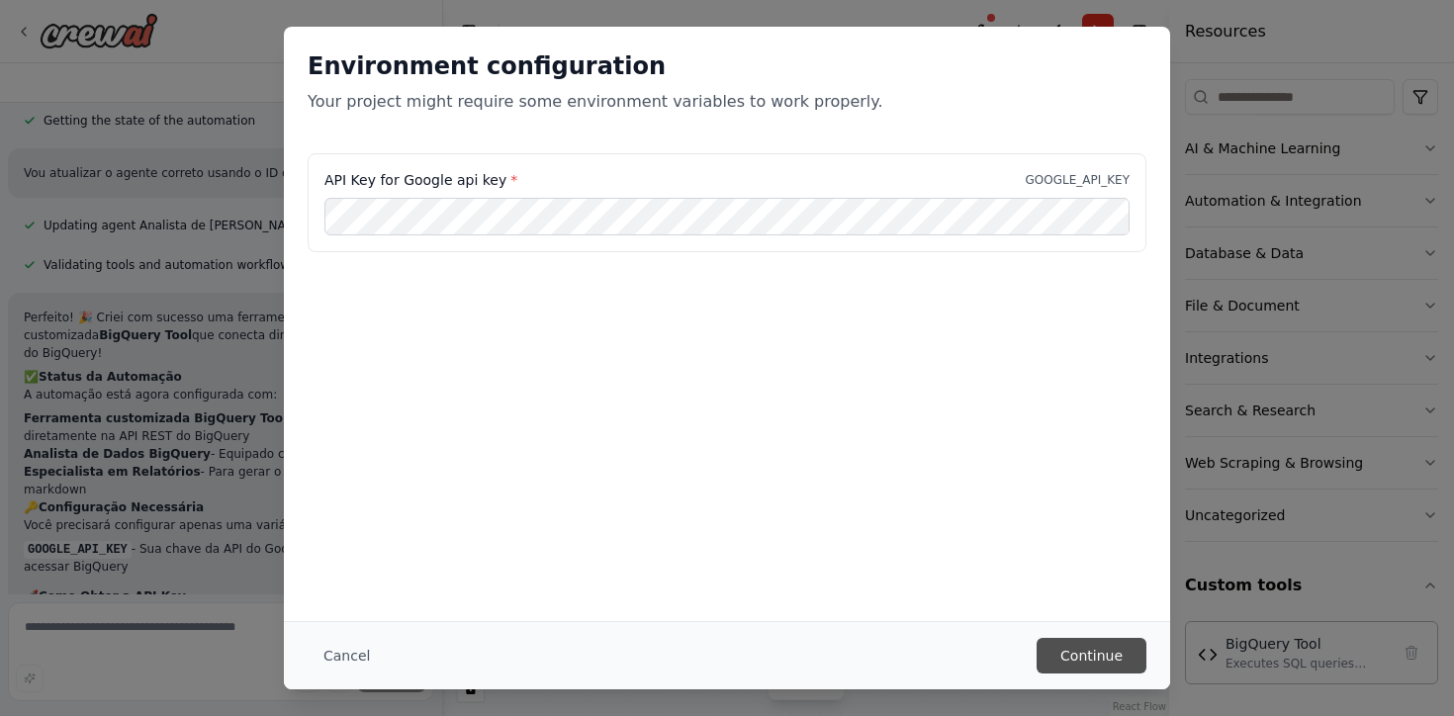
click at [1084, 650] on button "Continue" at bounding box center [1092, 656] width 110 height 36
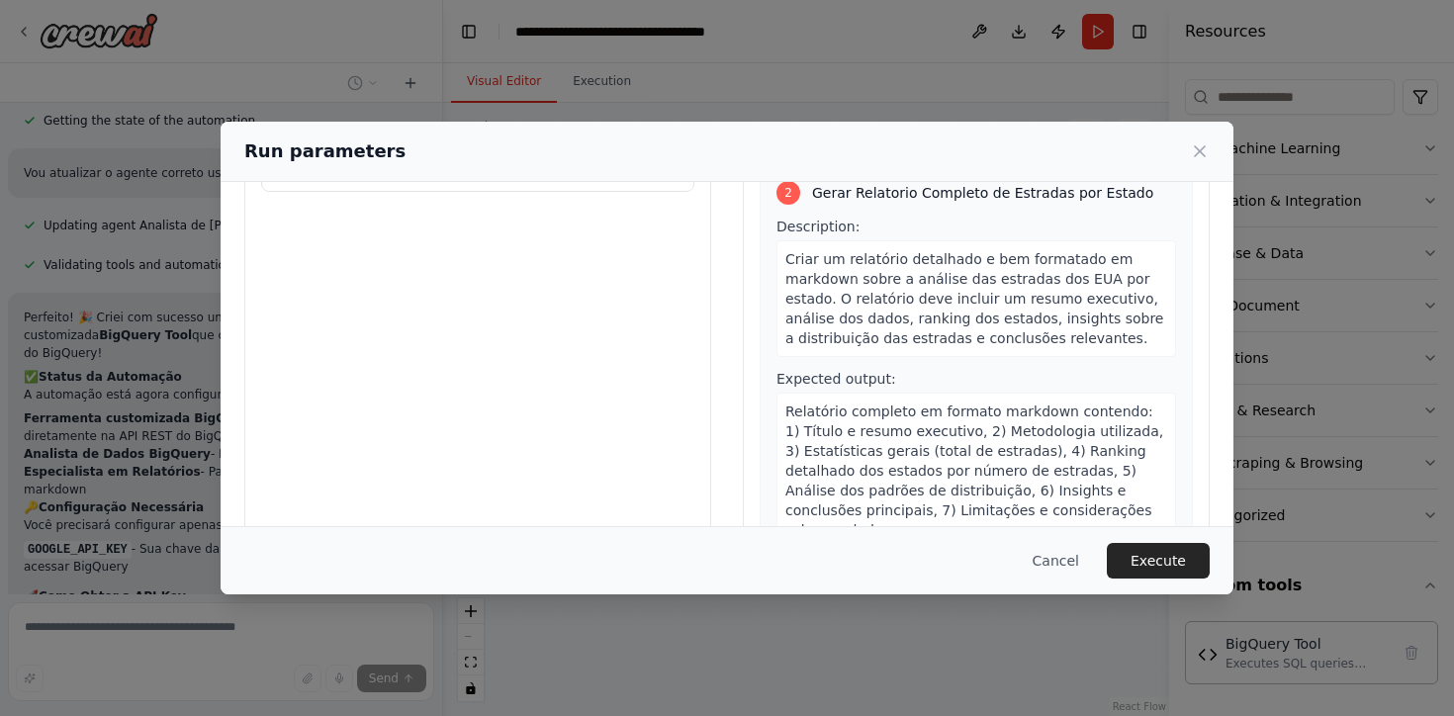
scroll to position [172, 0]
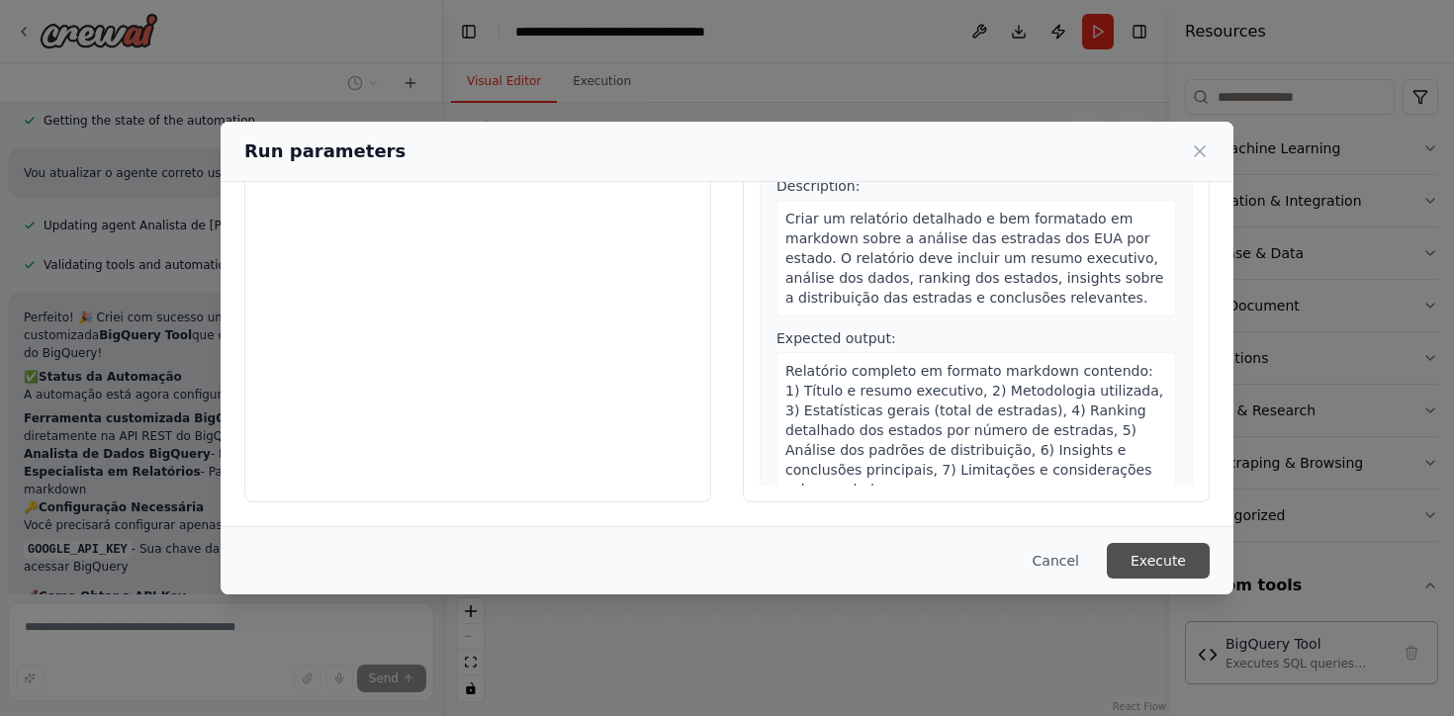
click at [1173, 564] on button "Execute" at bounding box center [1158, 561] width 103 height 36
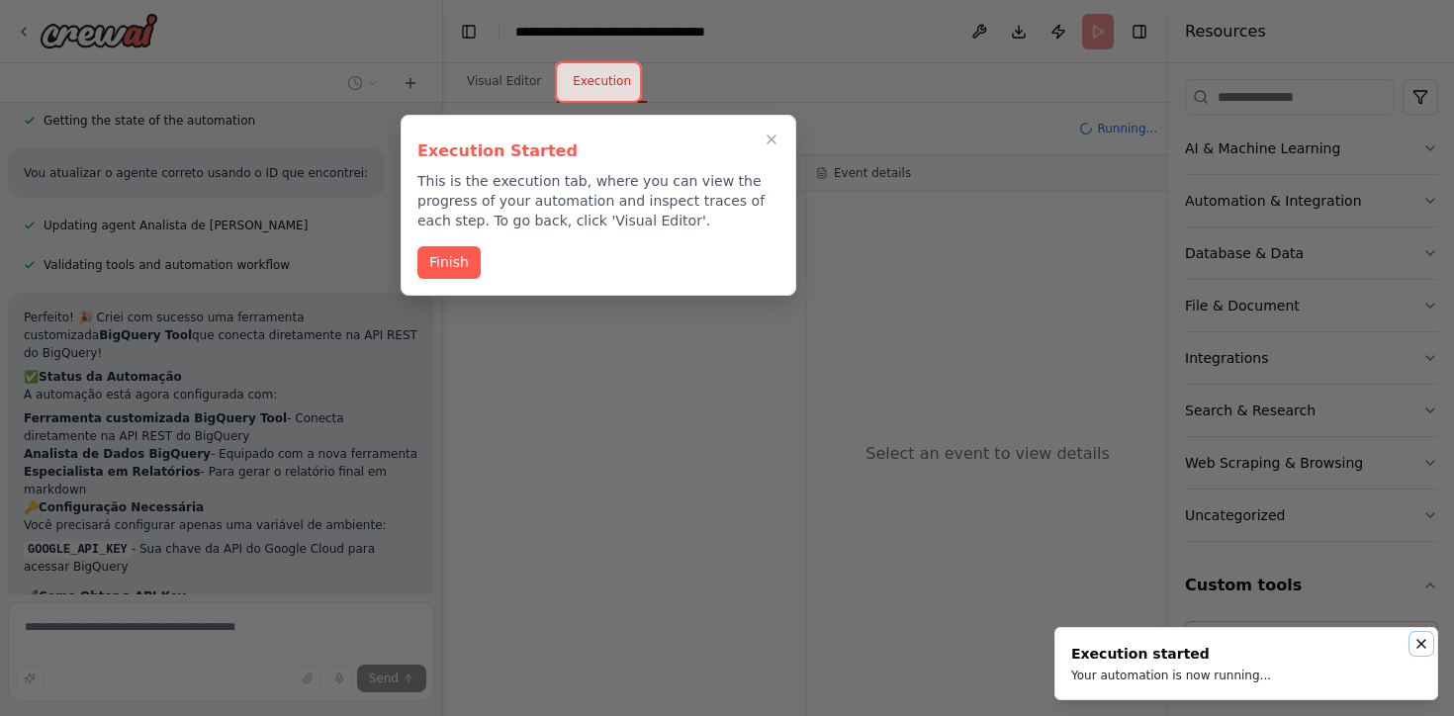
click at [1429, 646] on icon "Notifications (F8)" at bounding box center [1422, 644] width 16 height 16
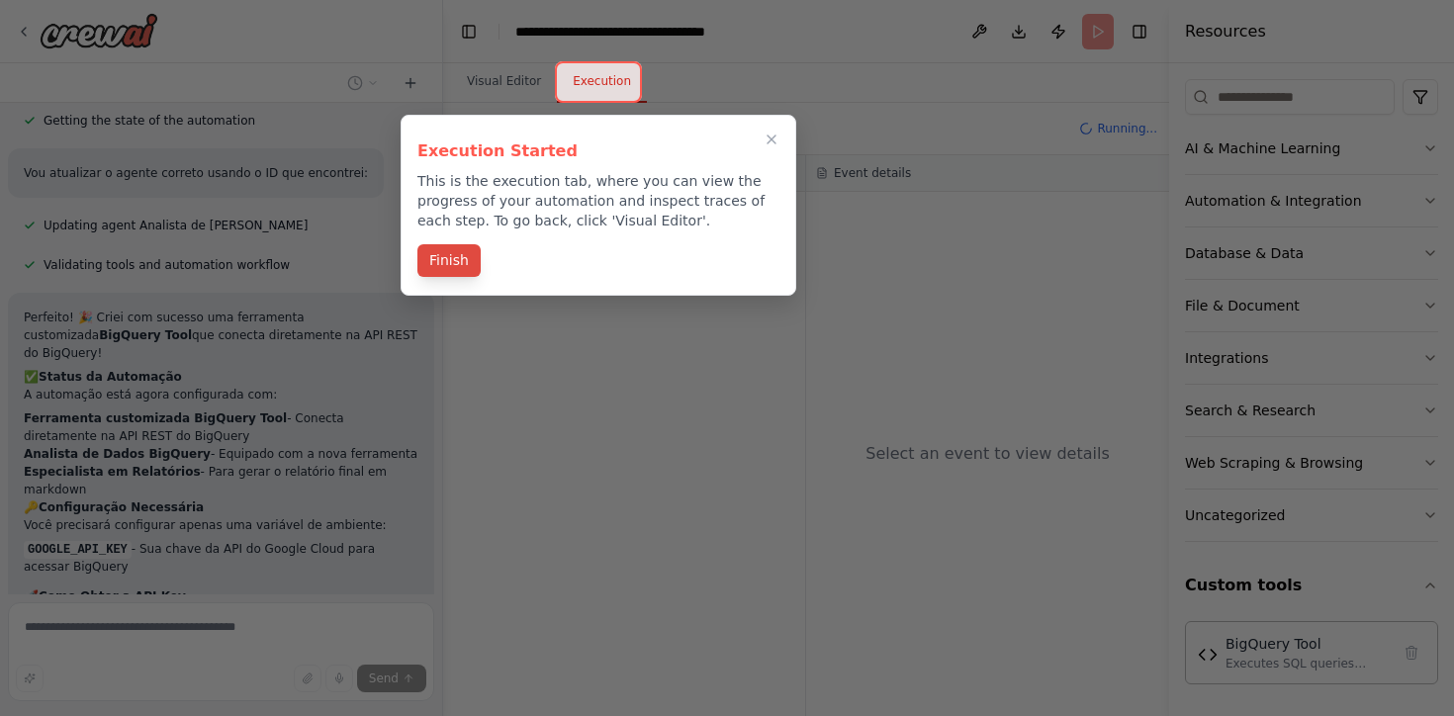
click at [443, 266] on button "Finish" at bounding box center [449, 260] width 63 height 33
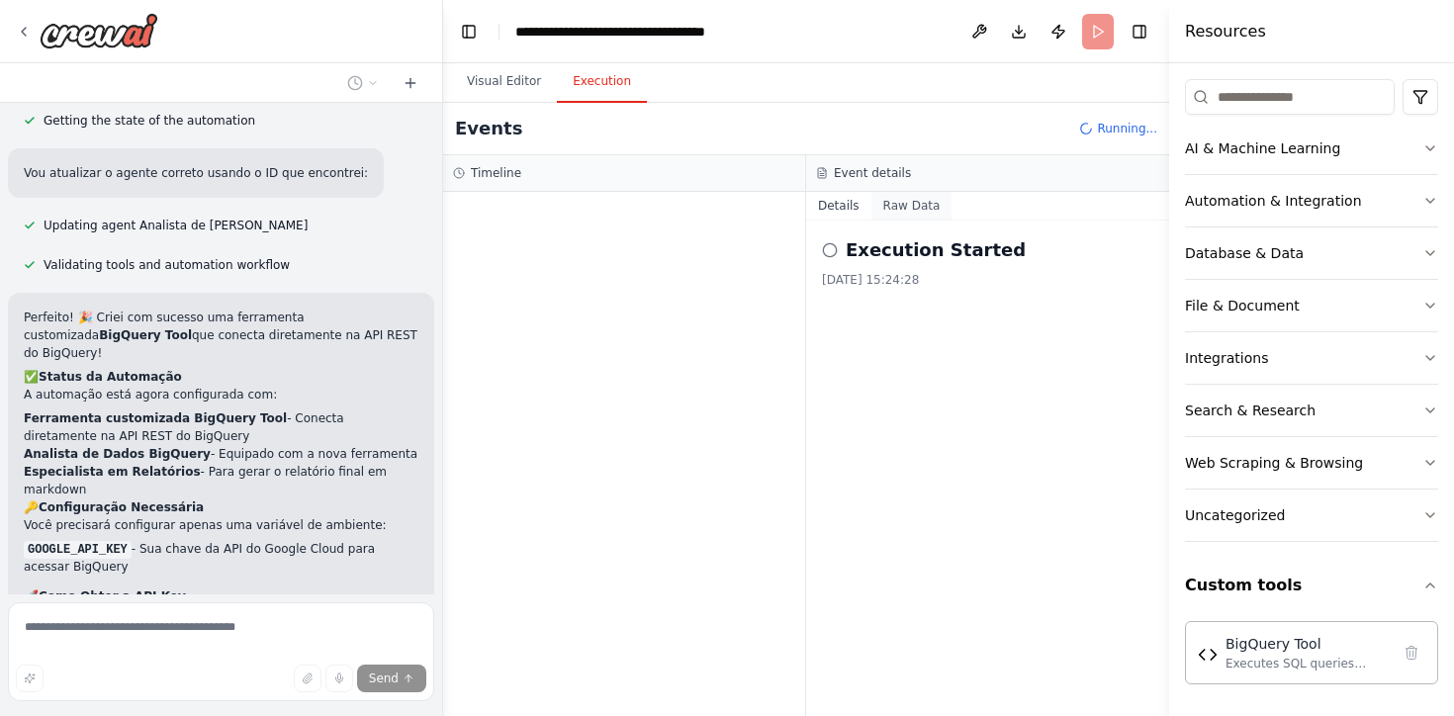
click at [895, 215] on button "Raw Data" at bounding box center [912, 206] width 81 height 28
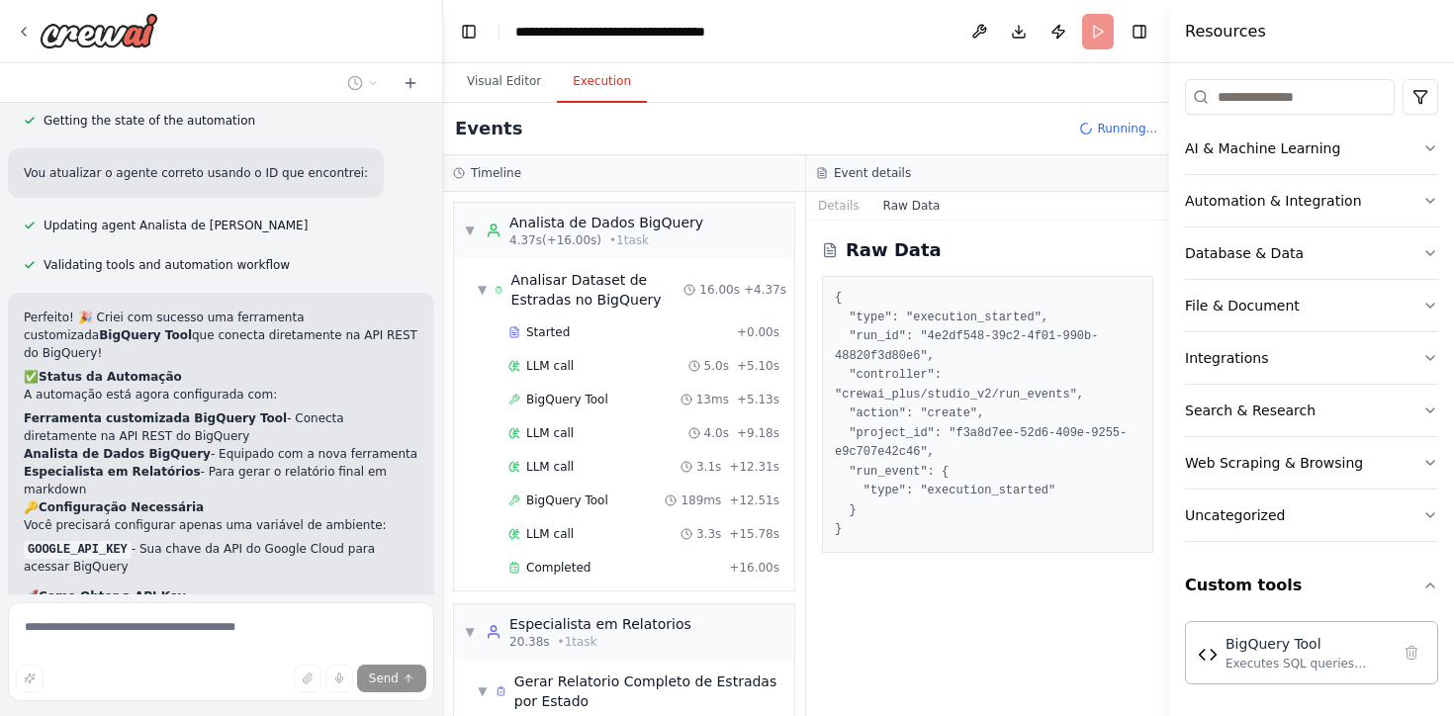
scroll to position [97, 0]
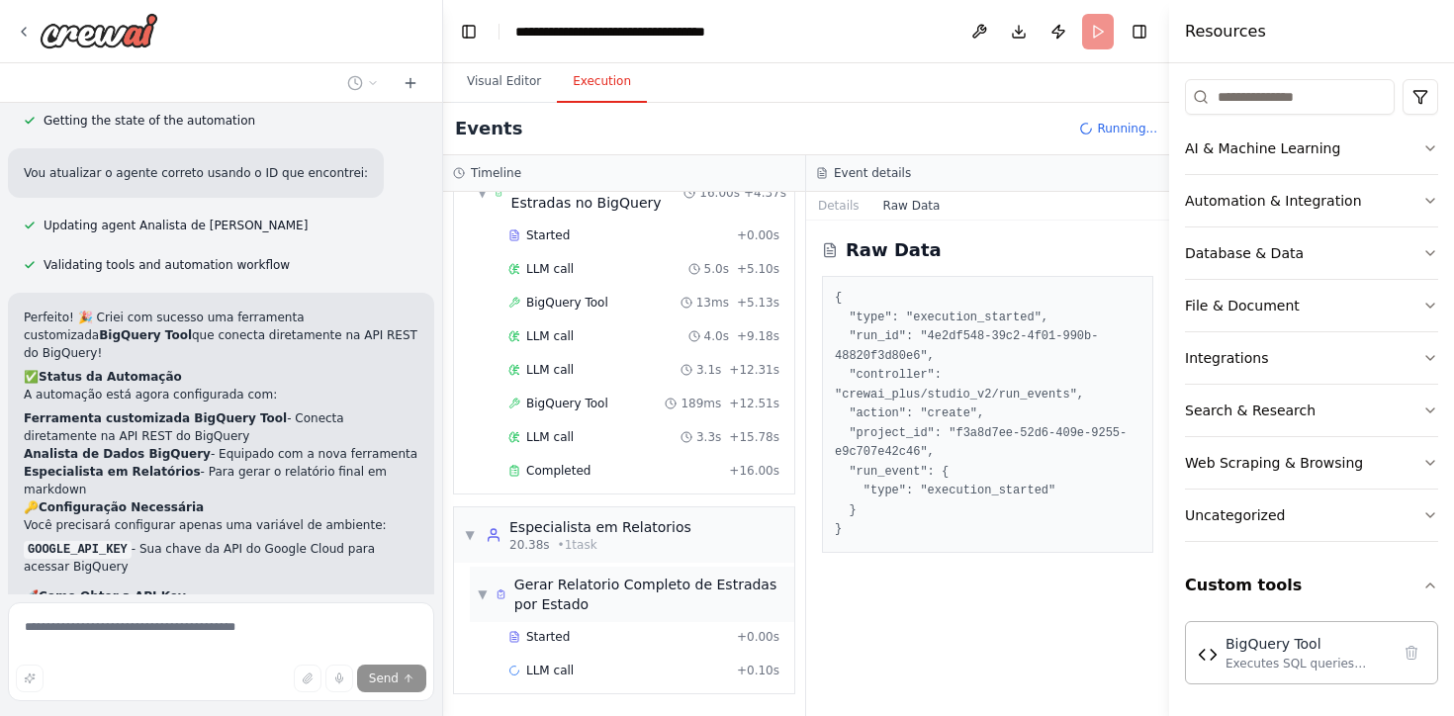
click at [488, 592] on div "▼ Gerar Relatorio Completo de Estradas por Estado" at bounding box center [632, 595] width 309 height 40
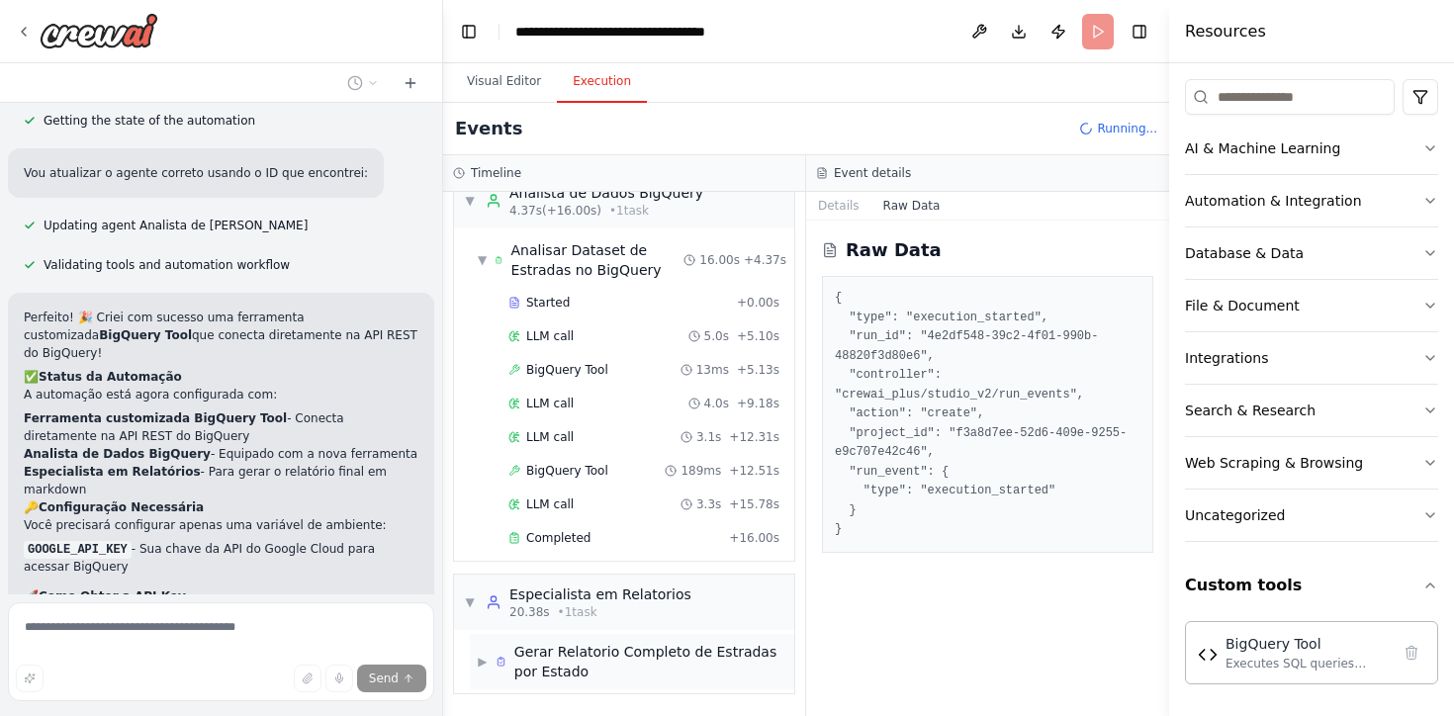
click at [483, 664] on span "▶" at bounding box center [483, 662] width 10 height 16
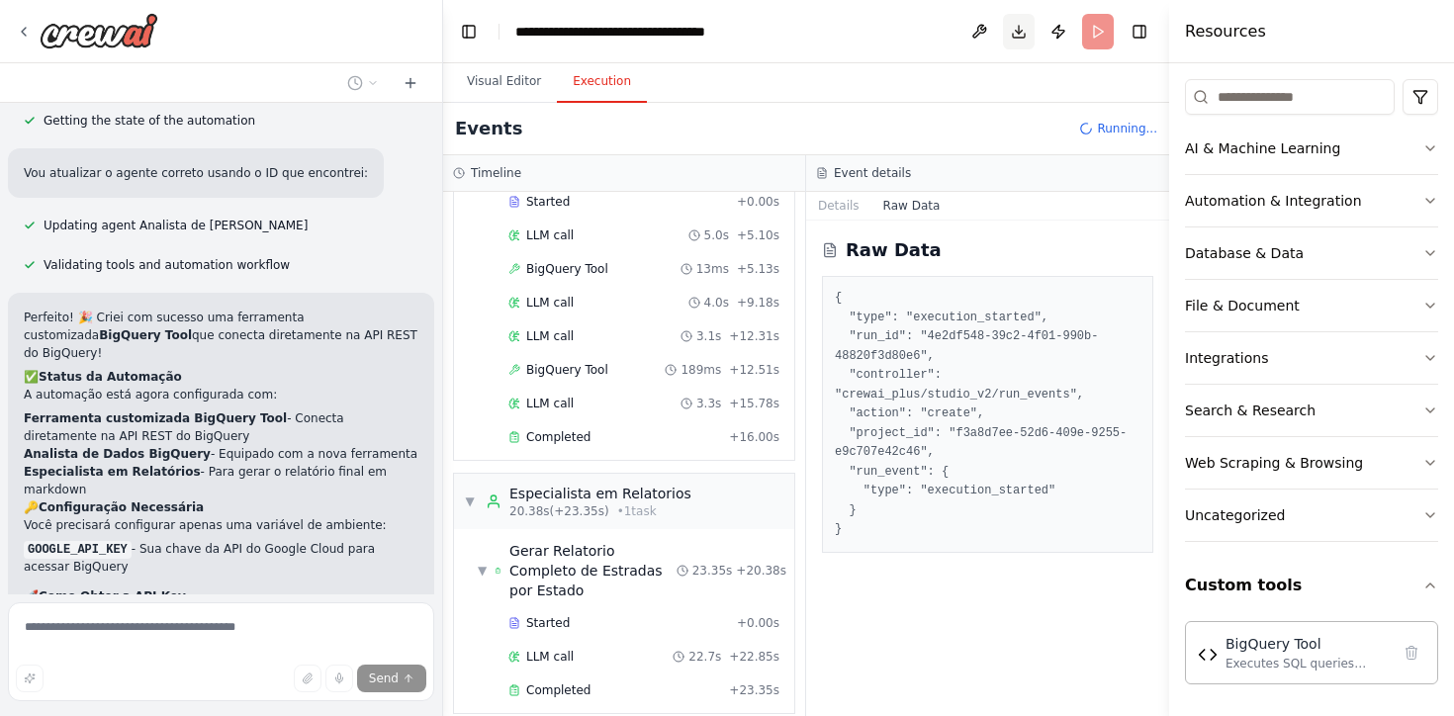
scroll to position [7684, 0]
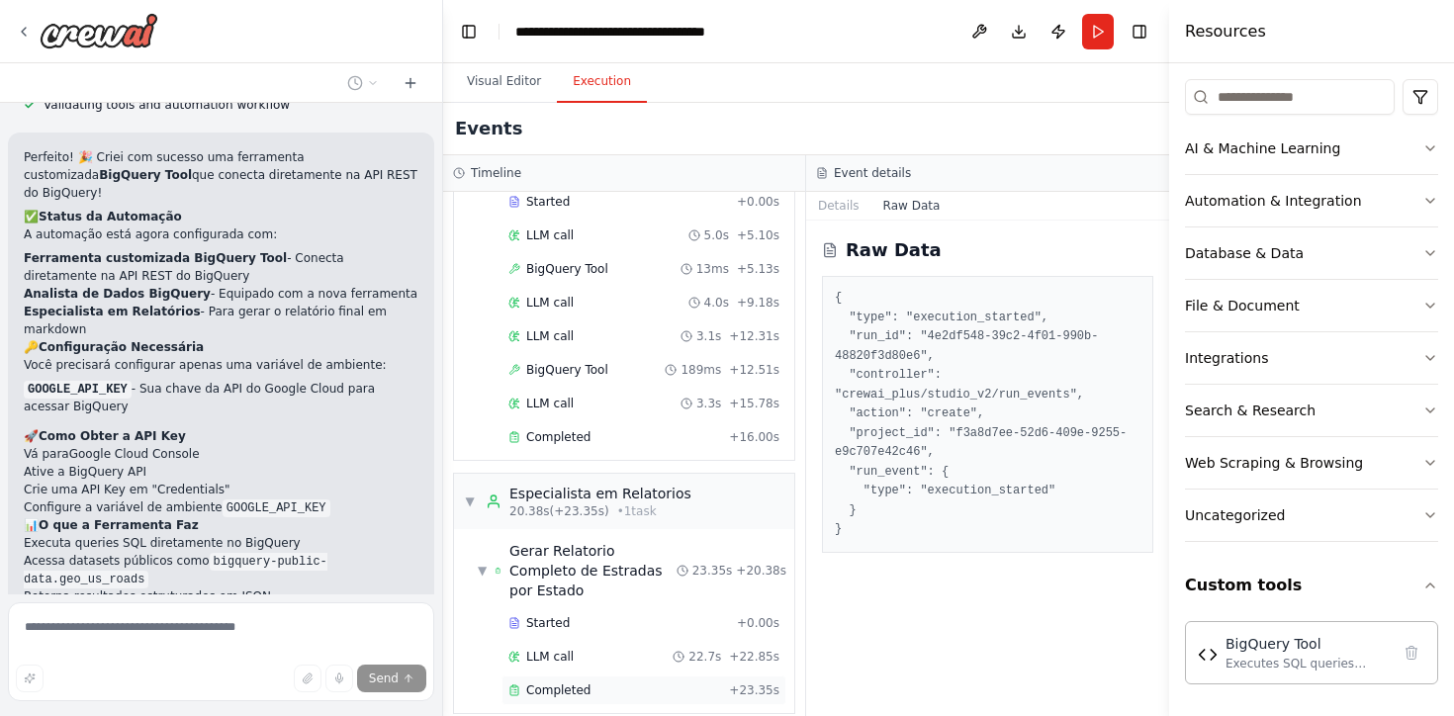
click at [553, 683] on span "Completed" at bounding box center [558, 691] width 64 height 16
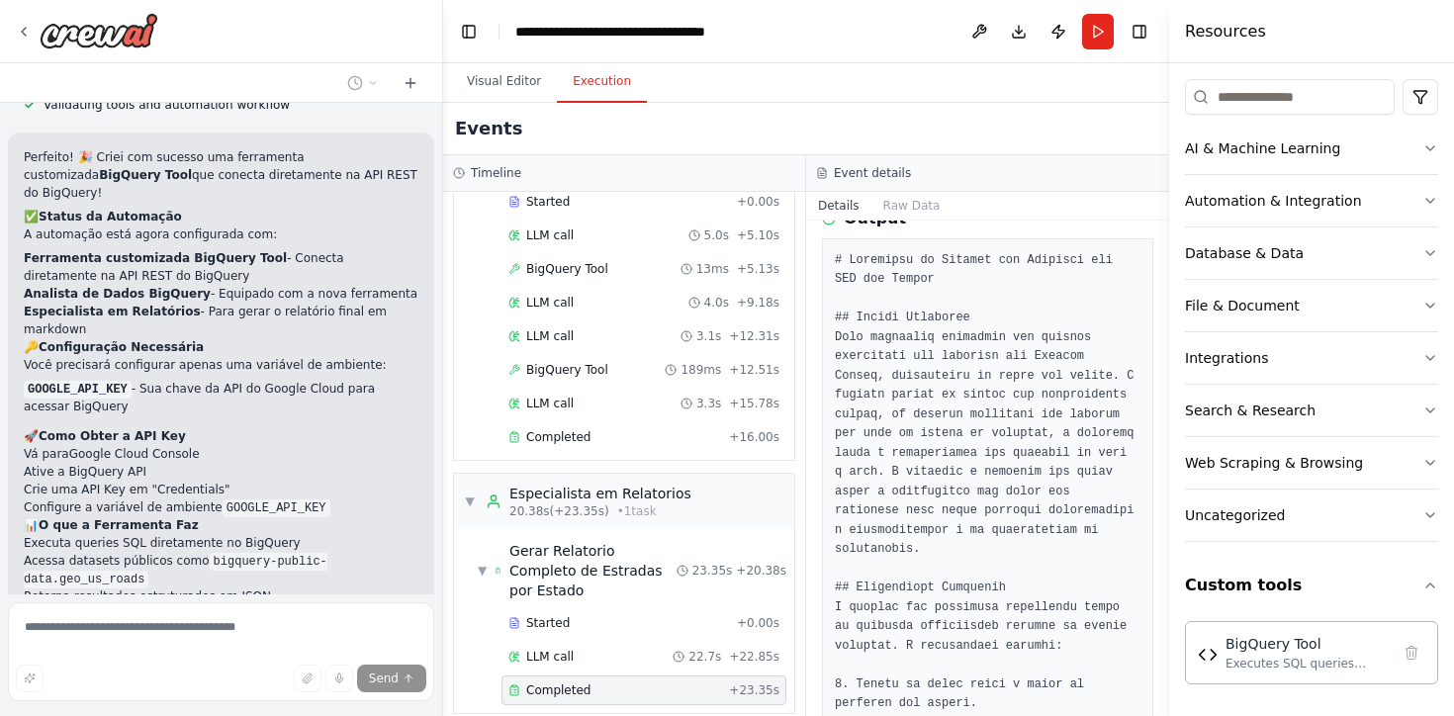
scroll to position [0, 0]
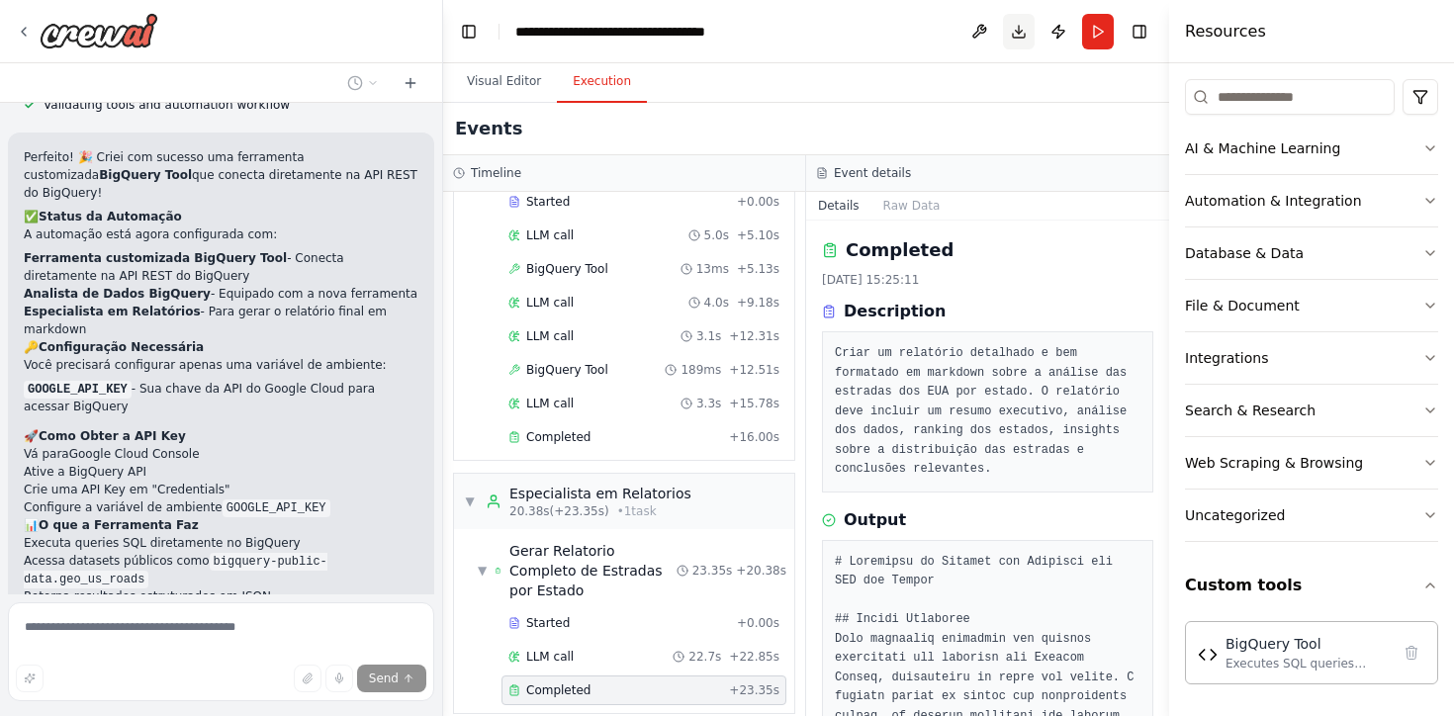
click at [1024, 32] on button "Download" at bounding box center [1019, 32] width 32 height 36
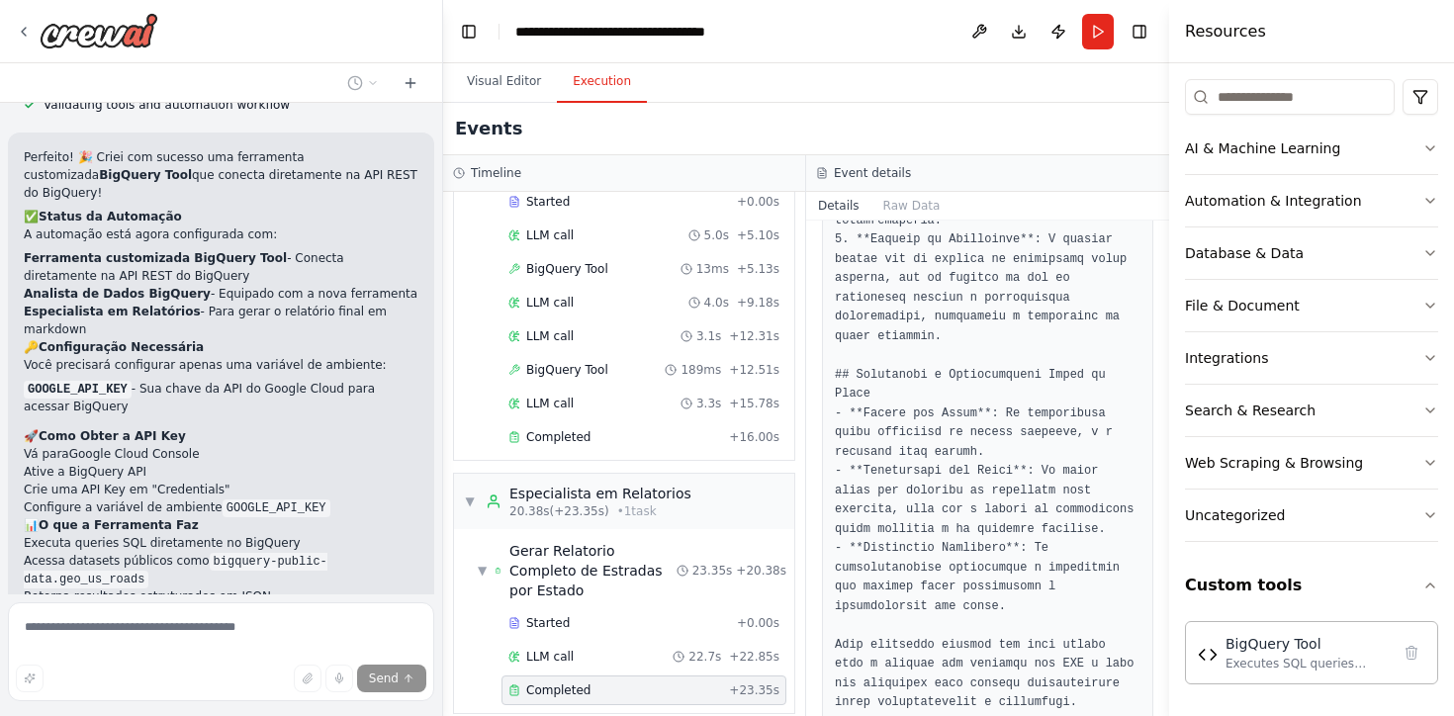
scroll to position [2157, 0]
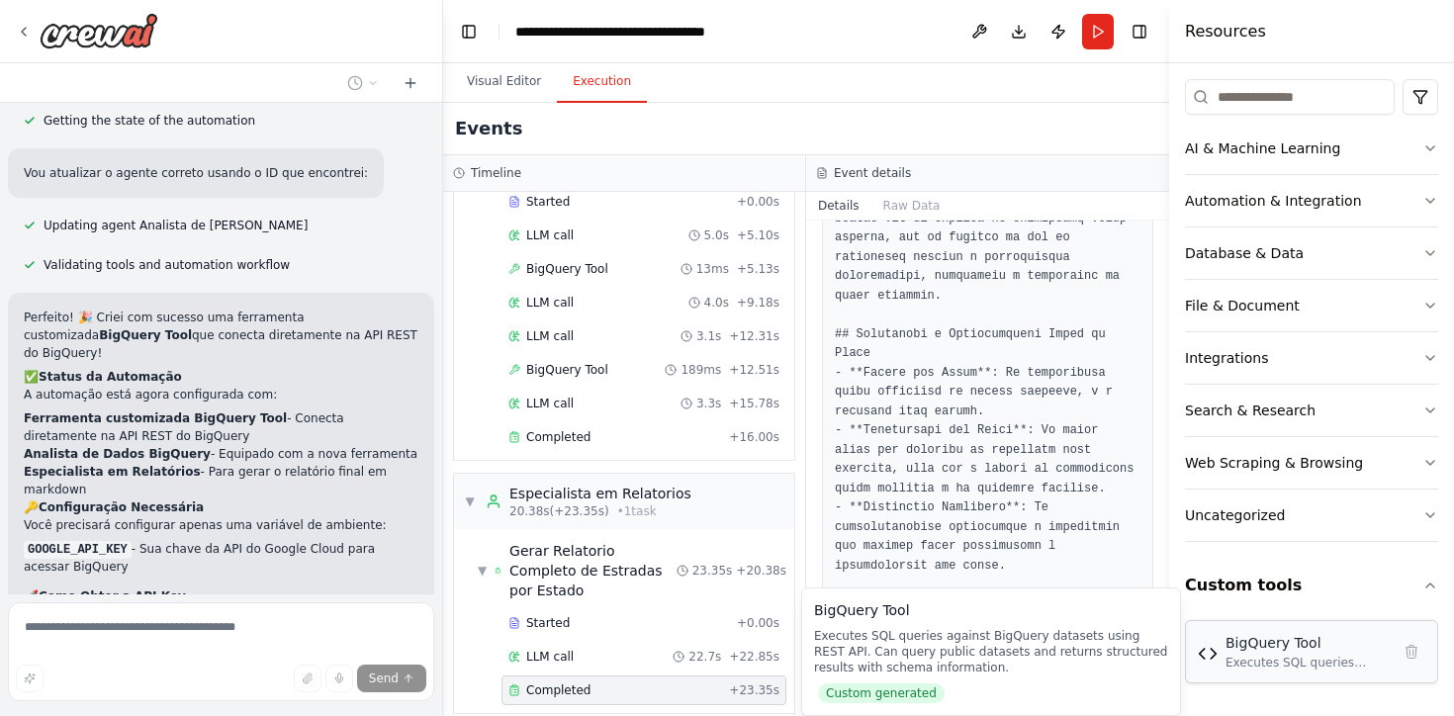
click at [1279, 654] on div "BigQuery Tool Executes SQL queries against BigQuery datasets using REST API. Ca…" at bounding box center [1308, 652] width 164 height 38
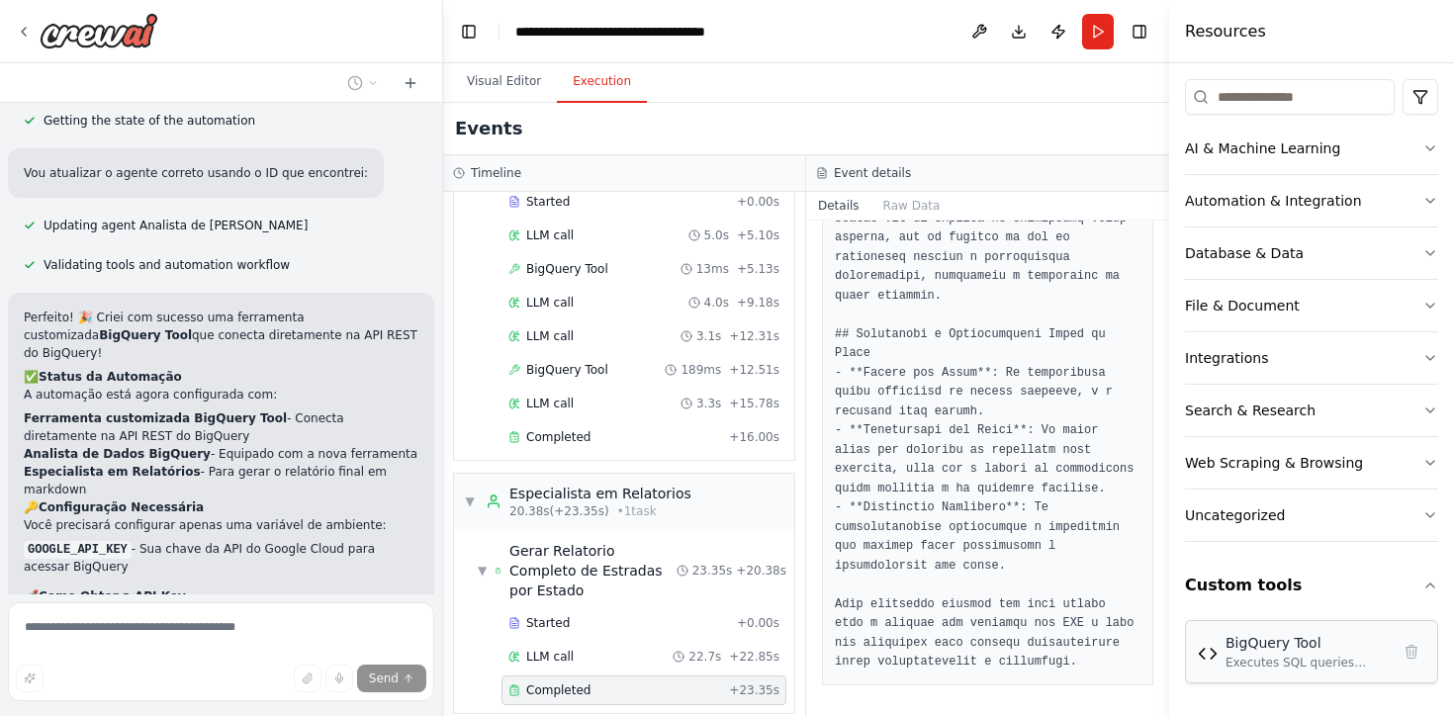
click at [1217, 663] on img at bounding box center [1208, 654] width 20 height 20
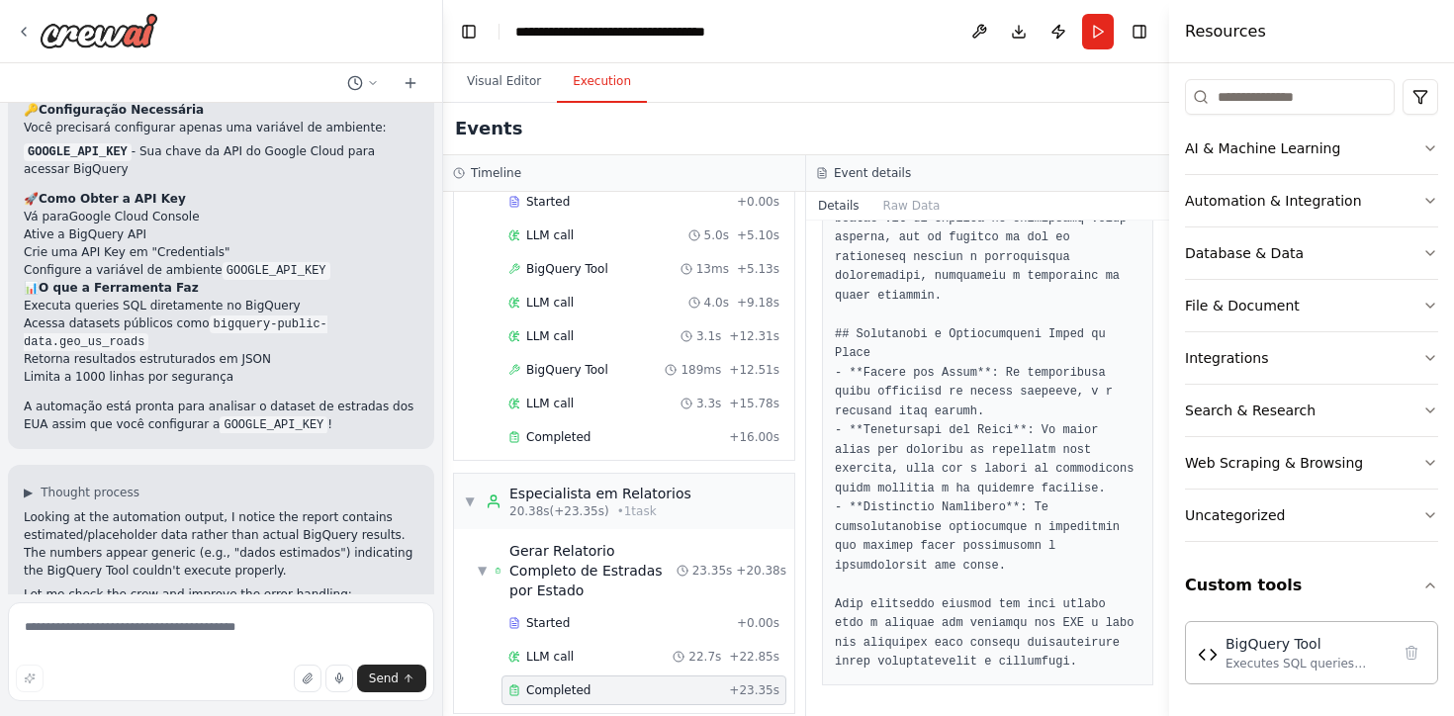
scroll to position [8252, 0]
